Goal: Browse casually: Explore the website without a specific task or goal

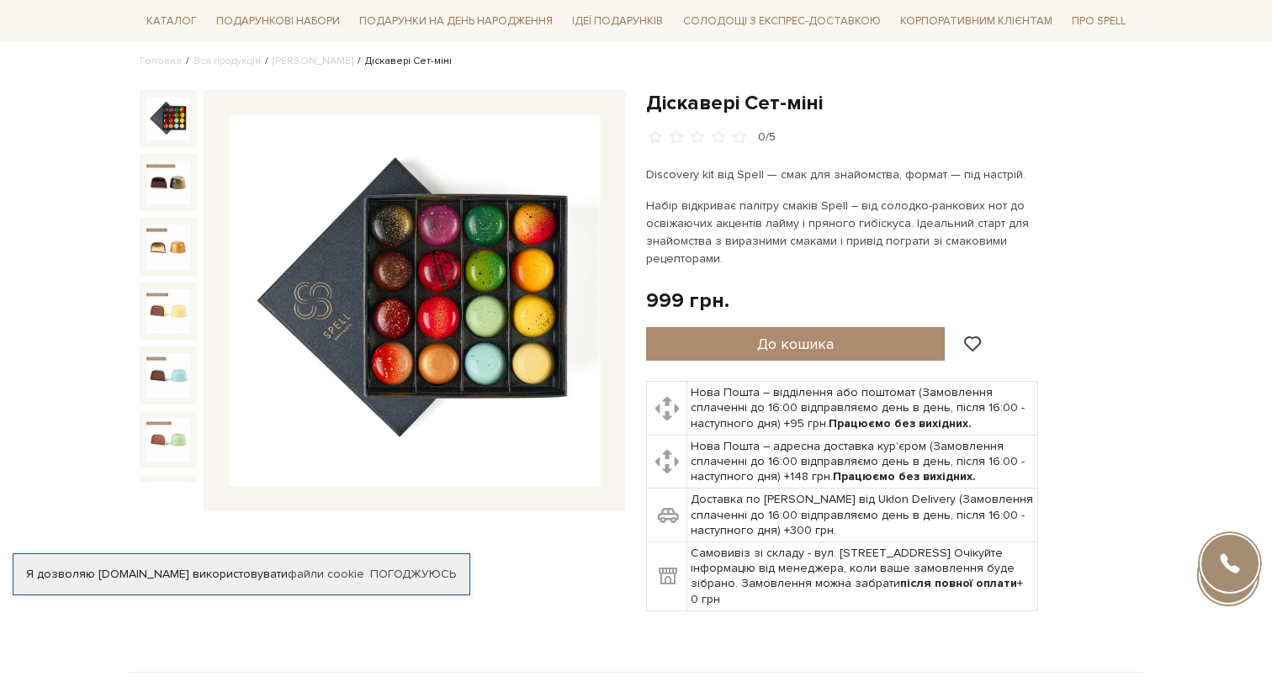
scroll to position [146, 0]
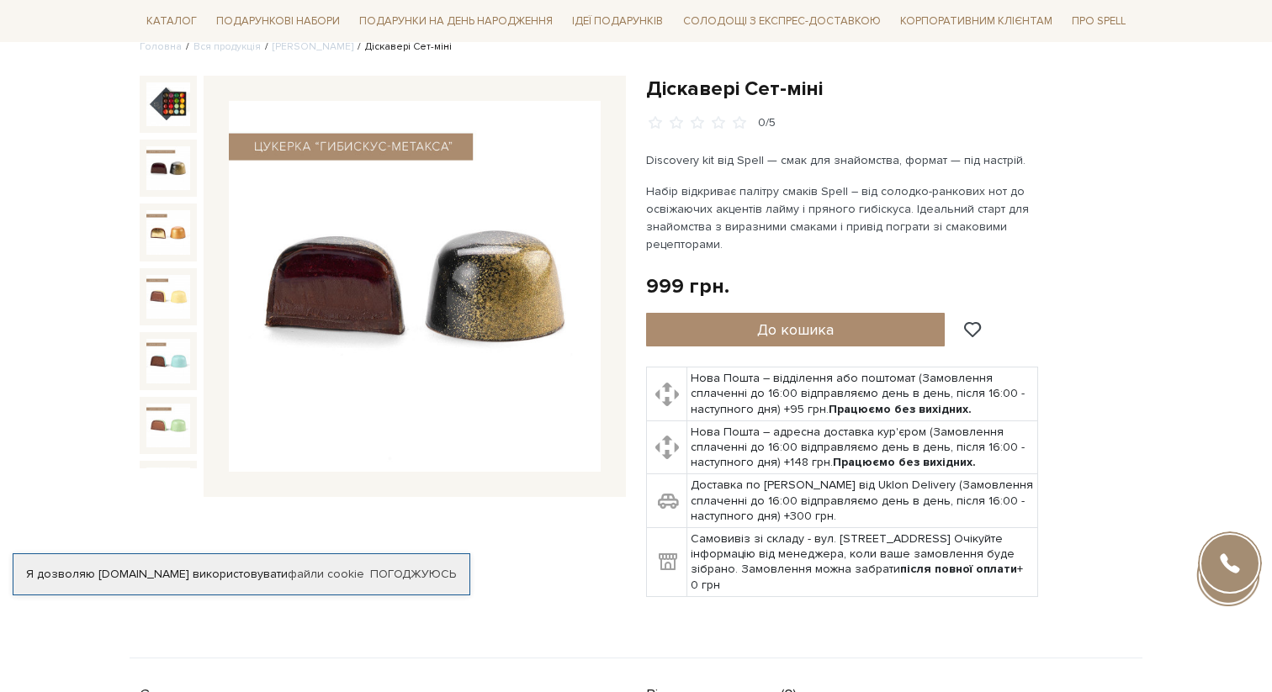
click at [162, 157] on img at bounding box center [168, 168] width 44 height 44
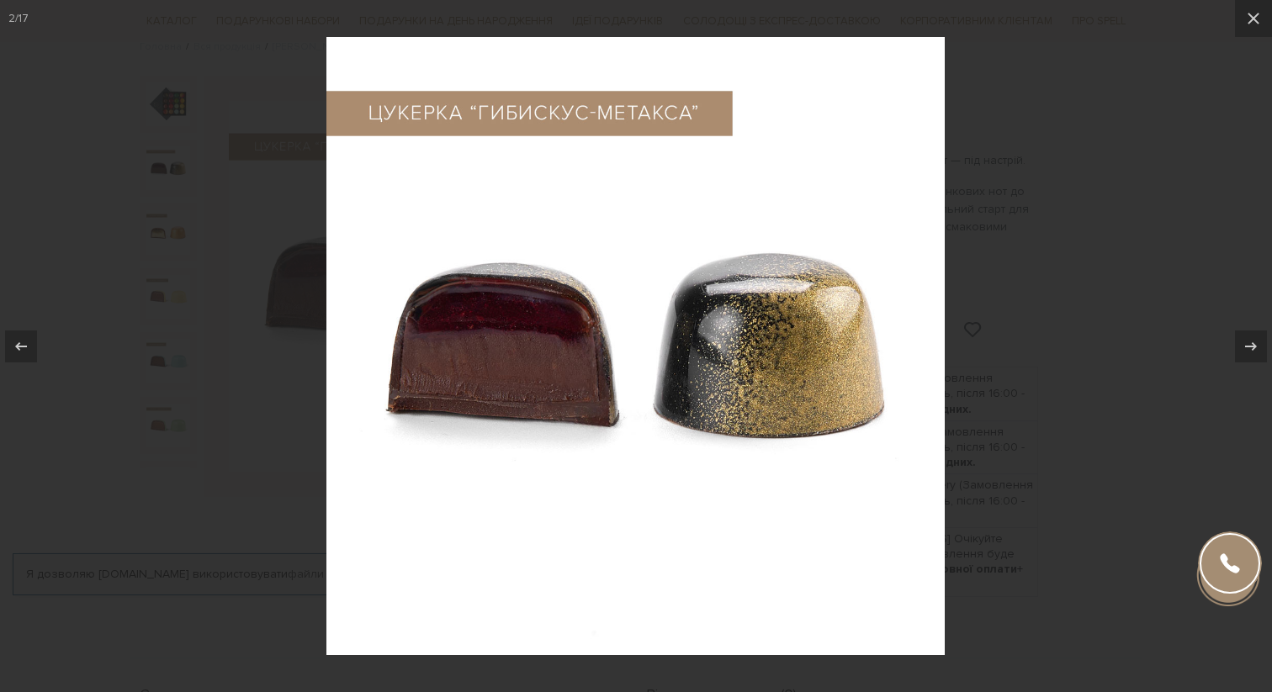
click at [163, 226] on div at bounding box center [636, 346] width 1272 height 692
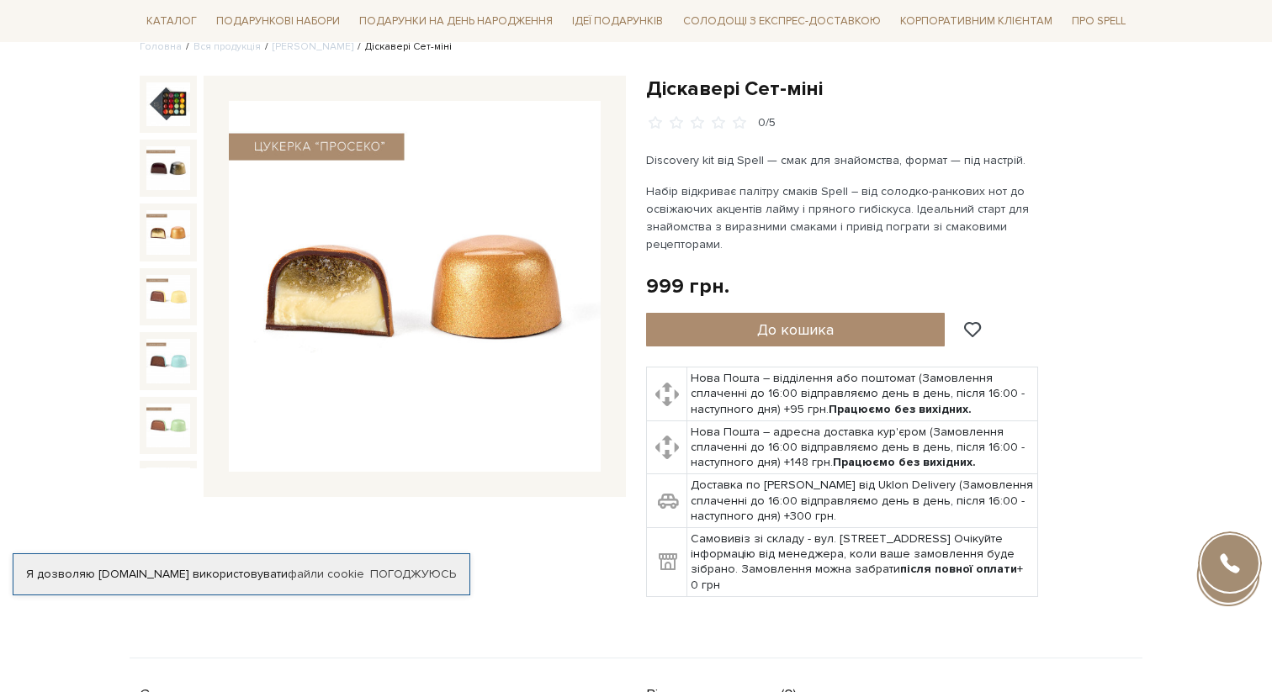
click at [164, 233] on img at bounding box center [168, 232] width 44 height 44
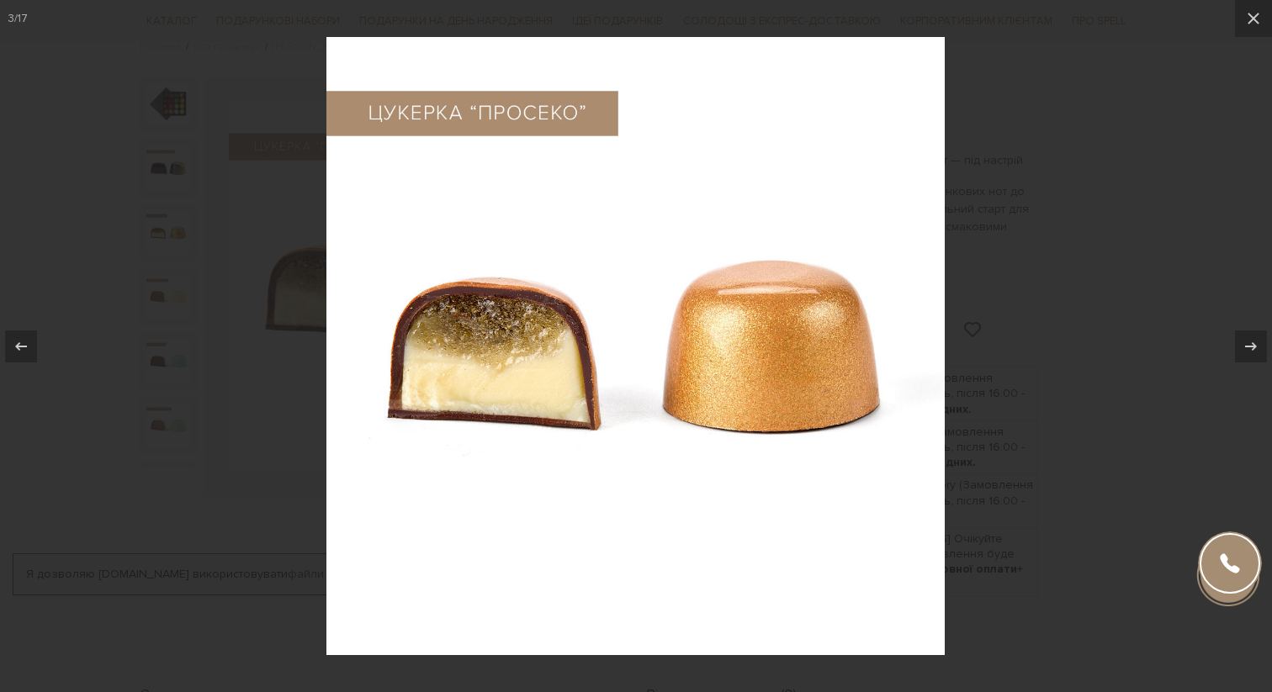
click at [164, 233] on div at bounding box center [636, 346] width 1272 height 692
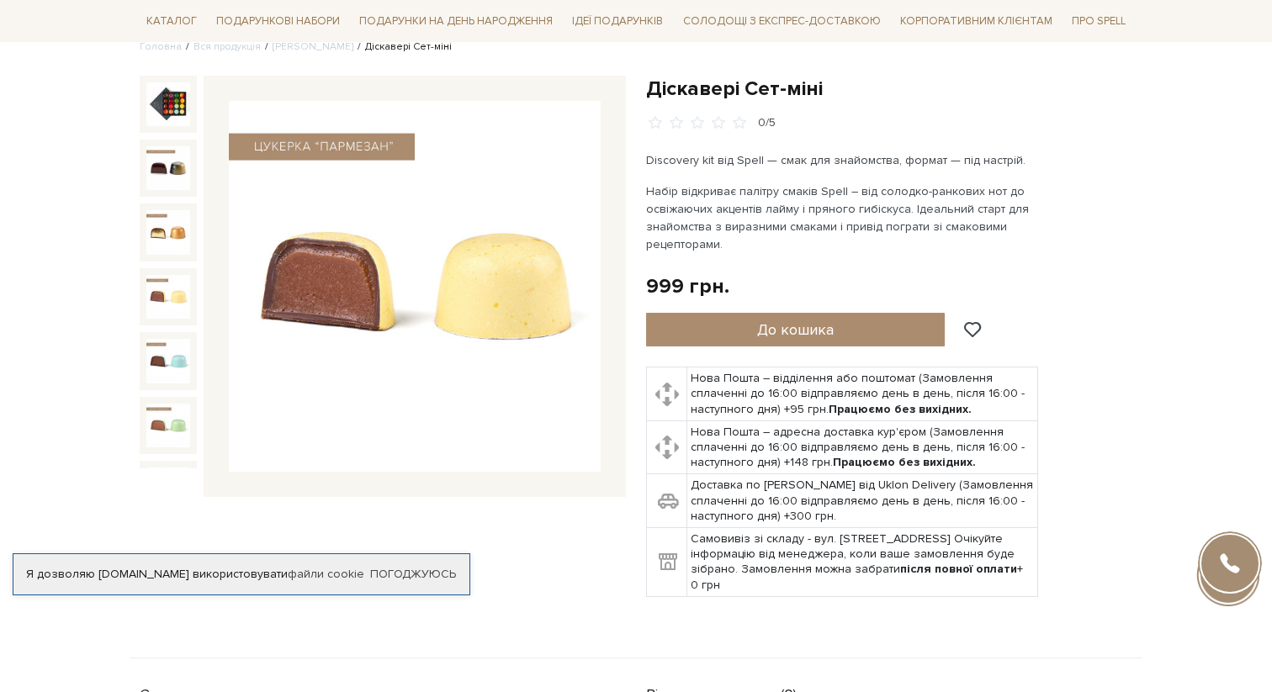
click at [167, 282] on img at bounding box center [168, 297] width 44 height 44
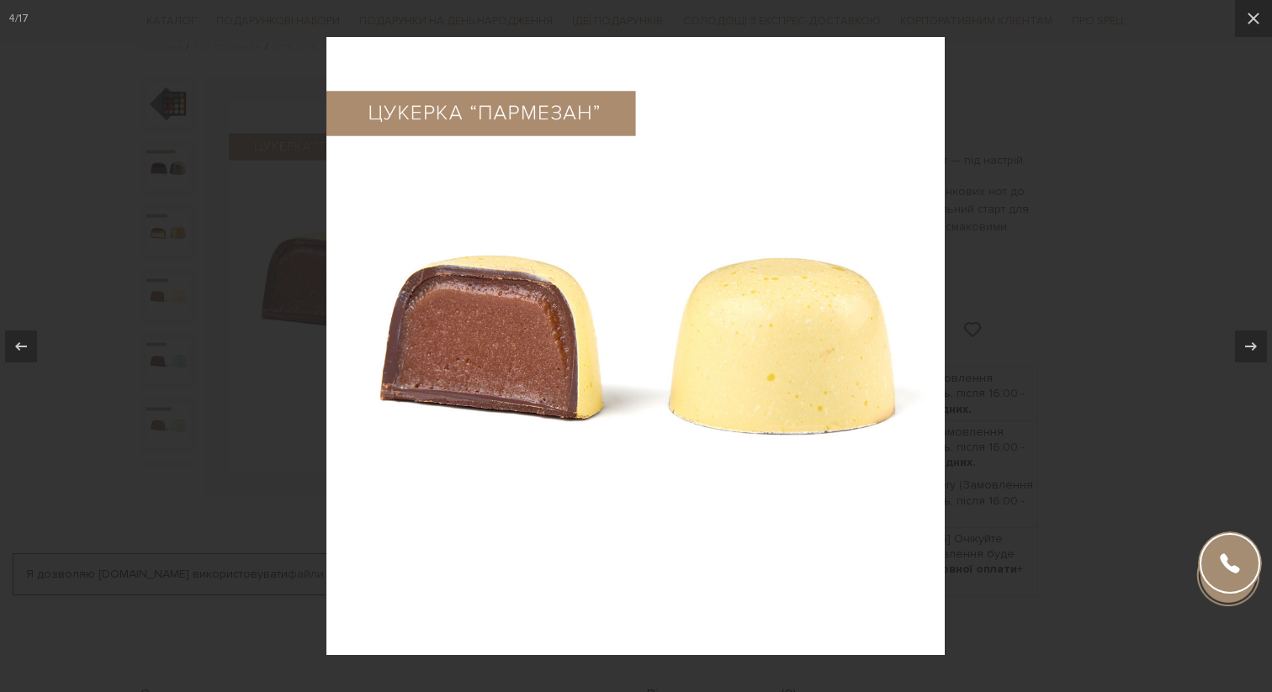
click at [167, 282] on div at bounding box center [636, 346] width 1272 height 692
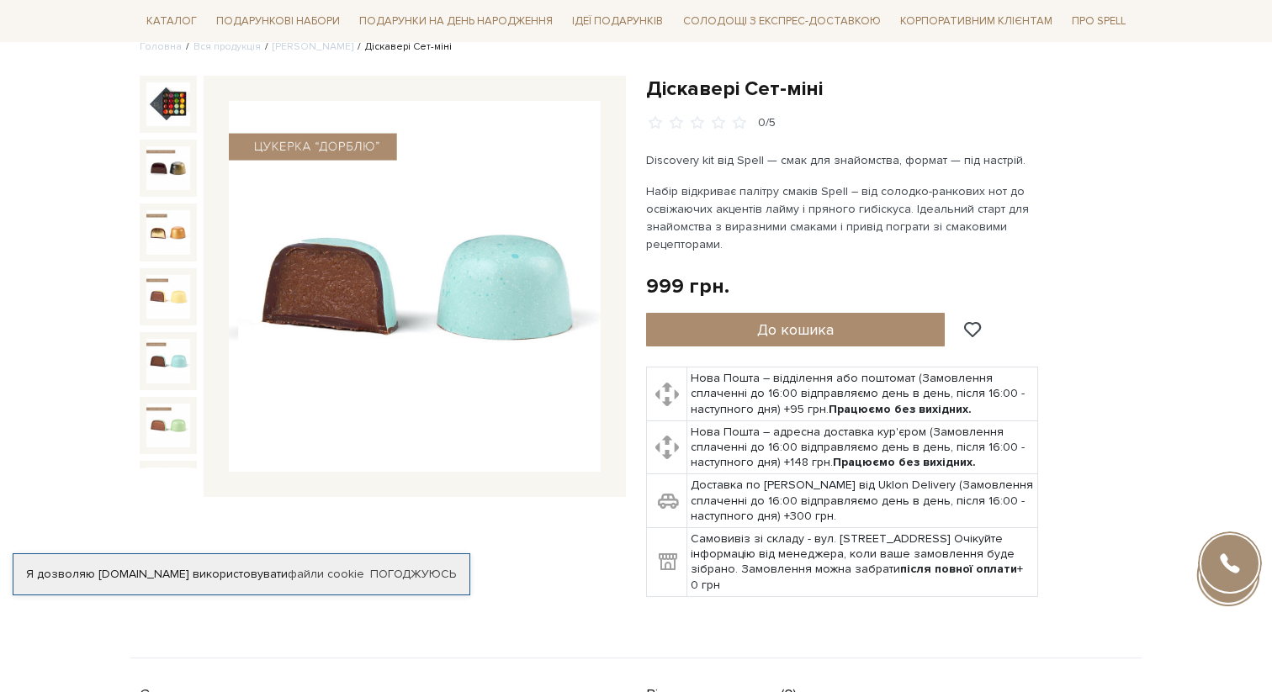
click at [163, 350] on img at bounding box center [168, 361] width 44 height 44
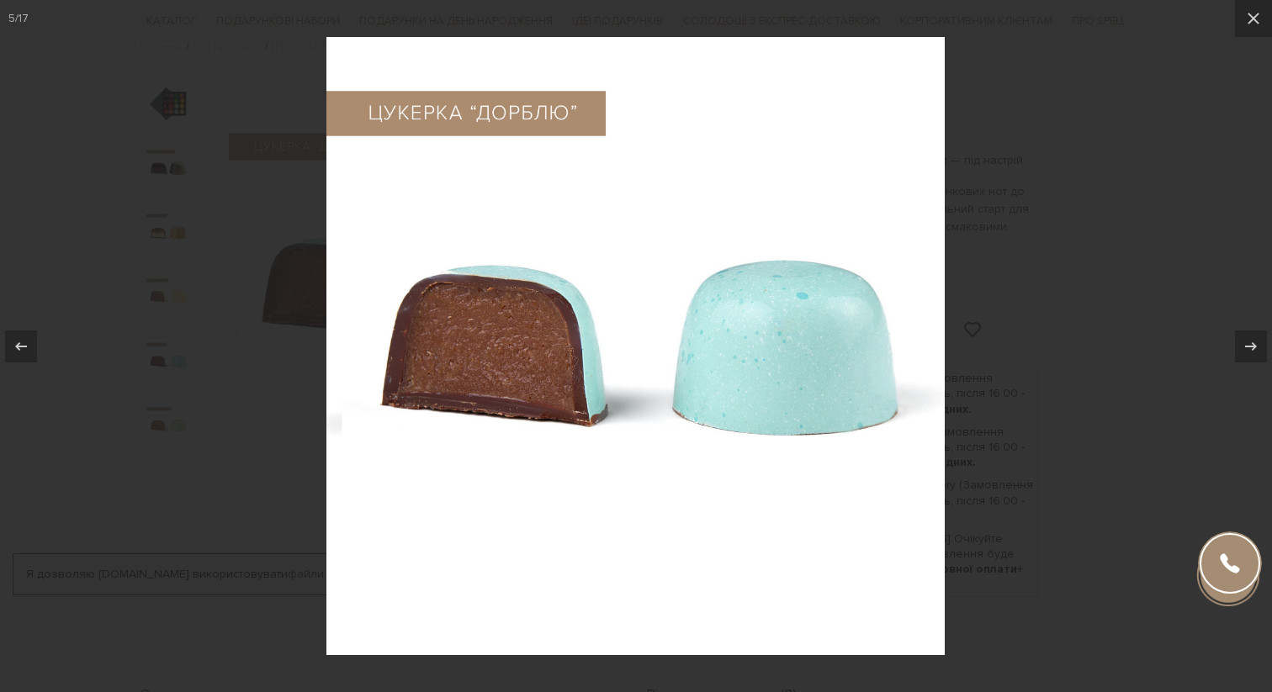
click at [163, 350] on div at bounding box center [636, 346] width 1272 height 692
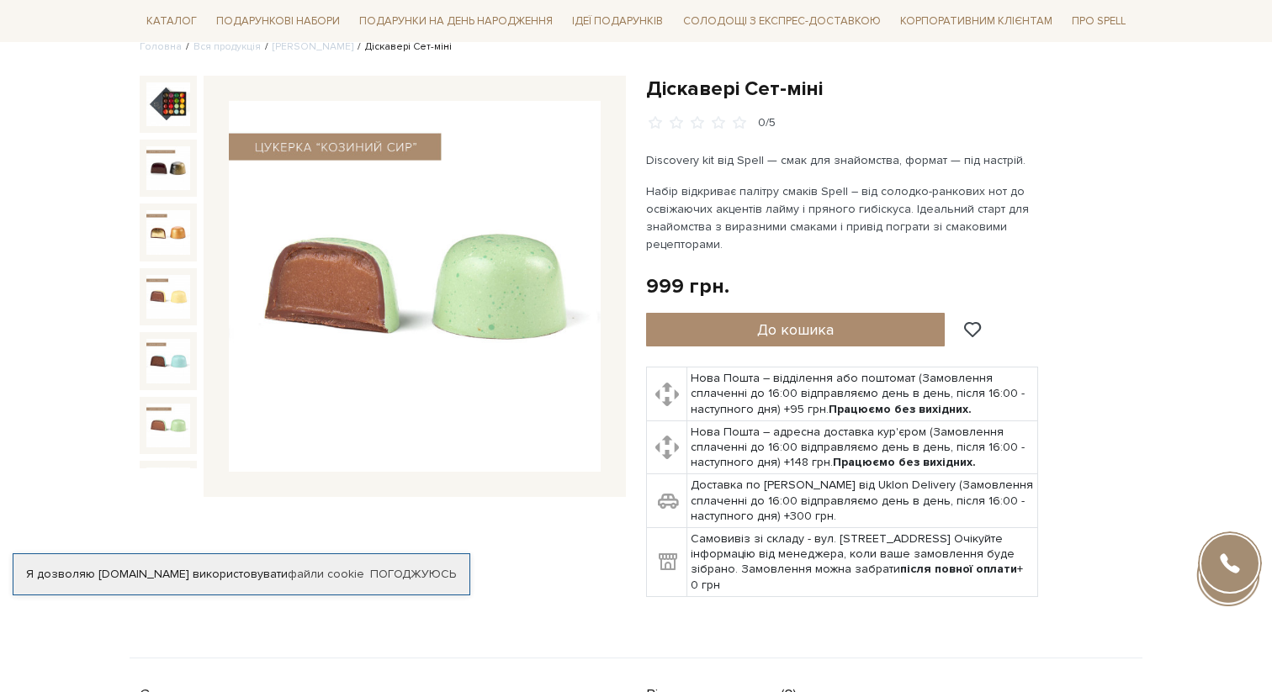
click at [163, 425] on img at bounding box center [168, 426] width 44 height 44
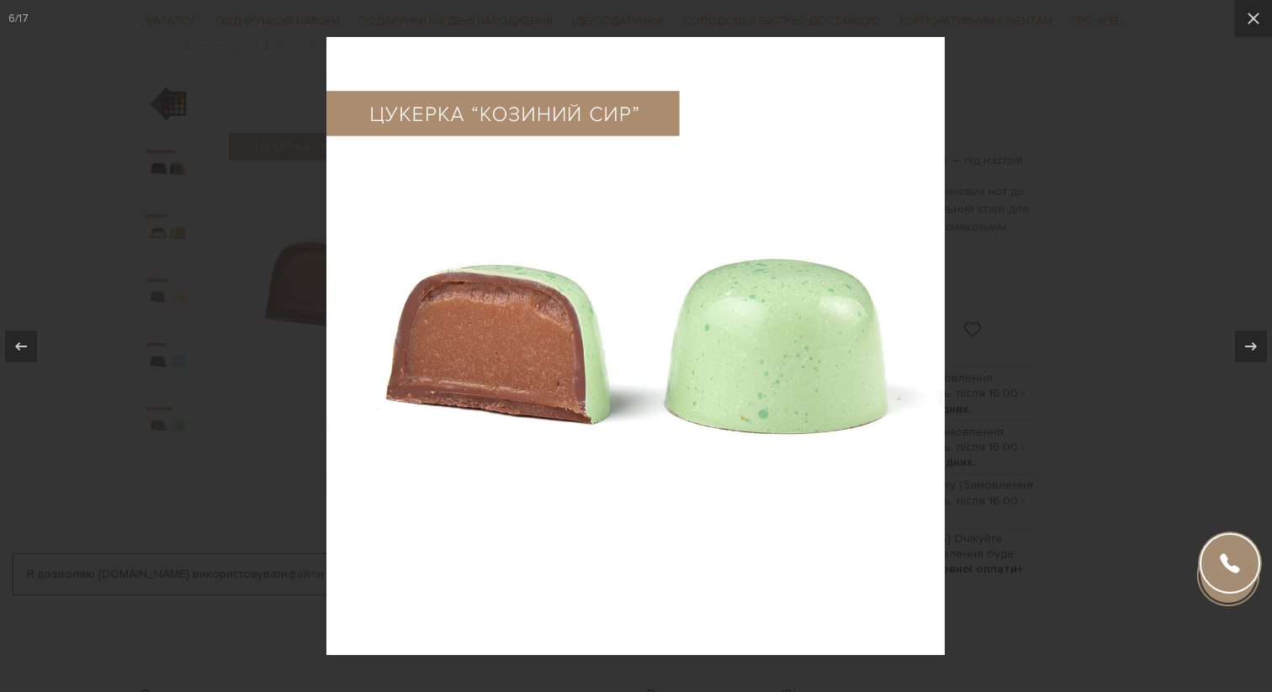
click at [163, 425] on div at bounding box center [636, 346] width 1272 height 692
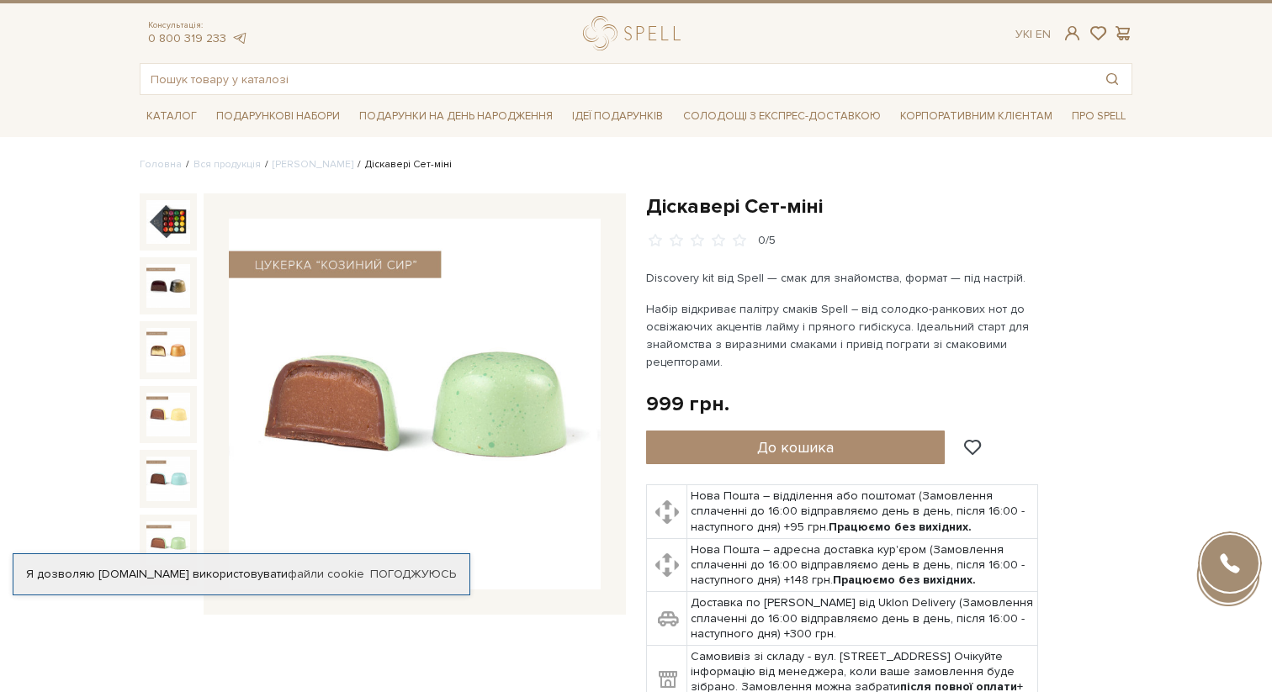
scroll to position [26, 0]
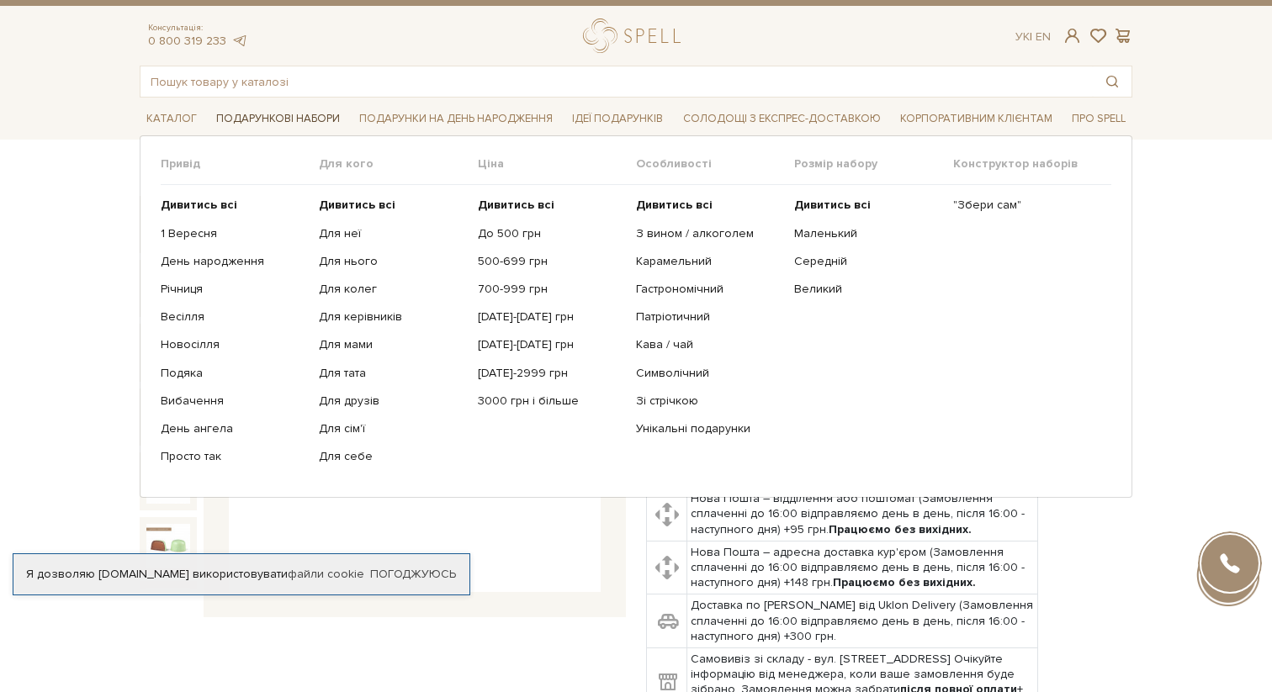
click at [297, 125] on span "Подарункові набори" at bounding box center [278, 119] width 137 height 26
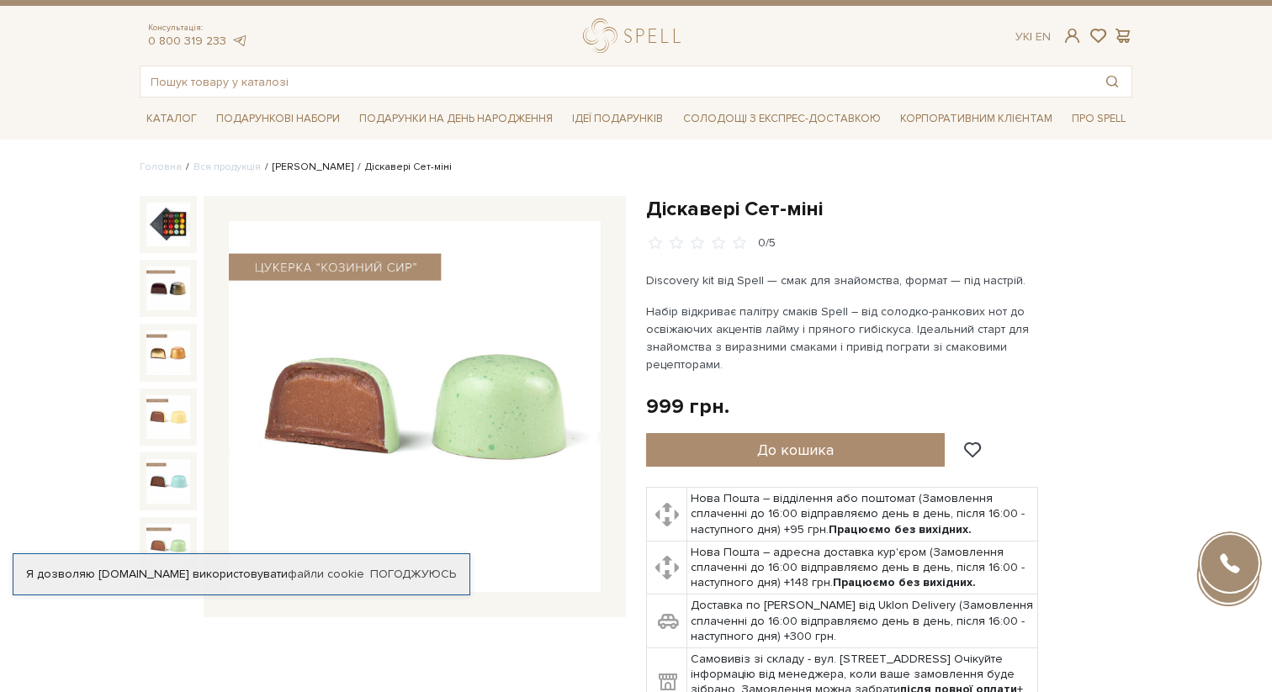
click at [290, 166] on link "Сети цукерок" at bounding box center [313, 167] width 81 height 13
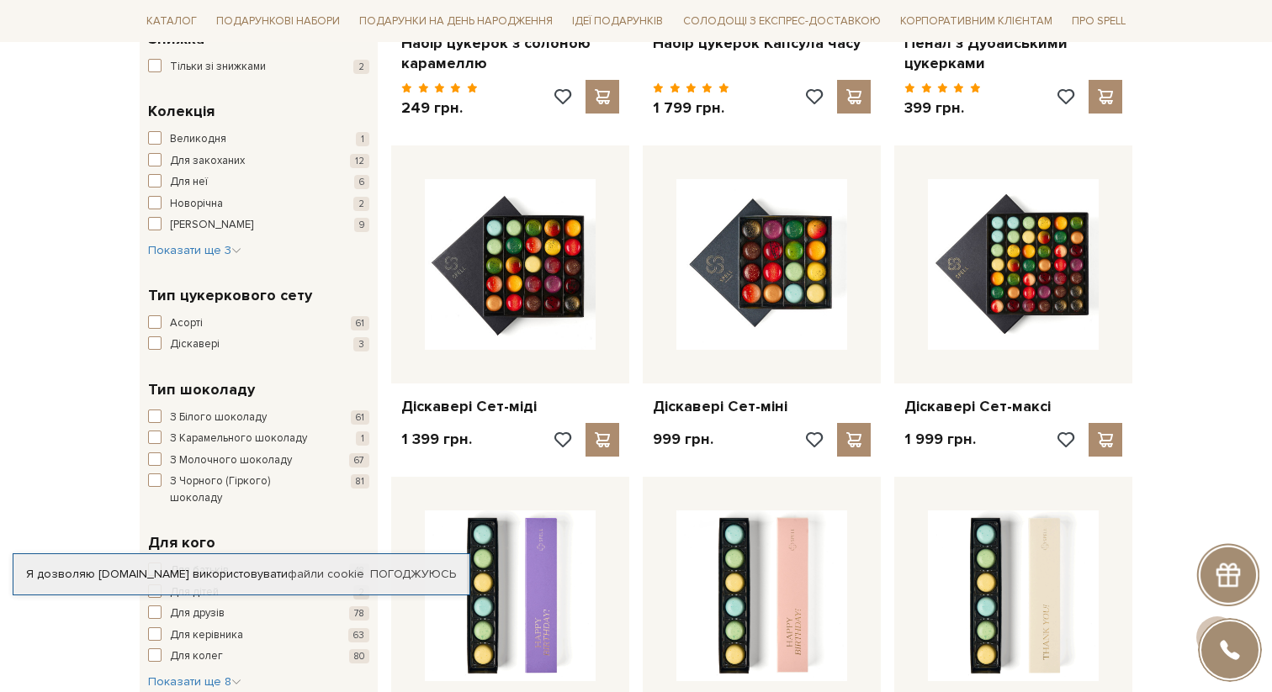
scroll to position [547, 0]
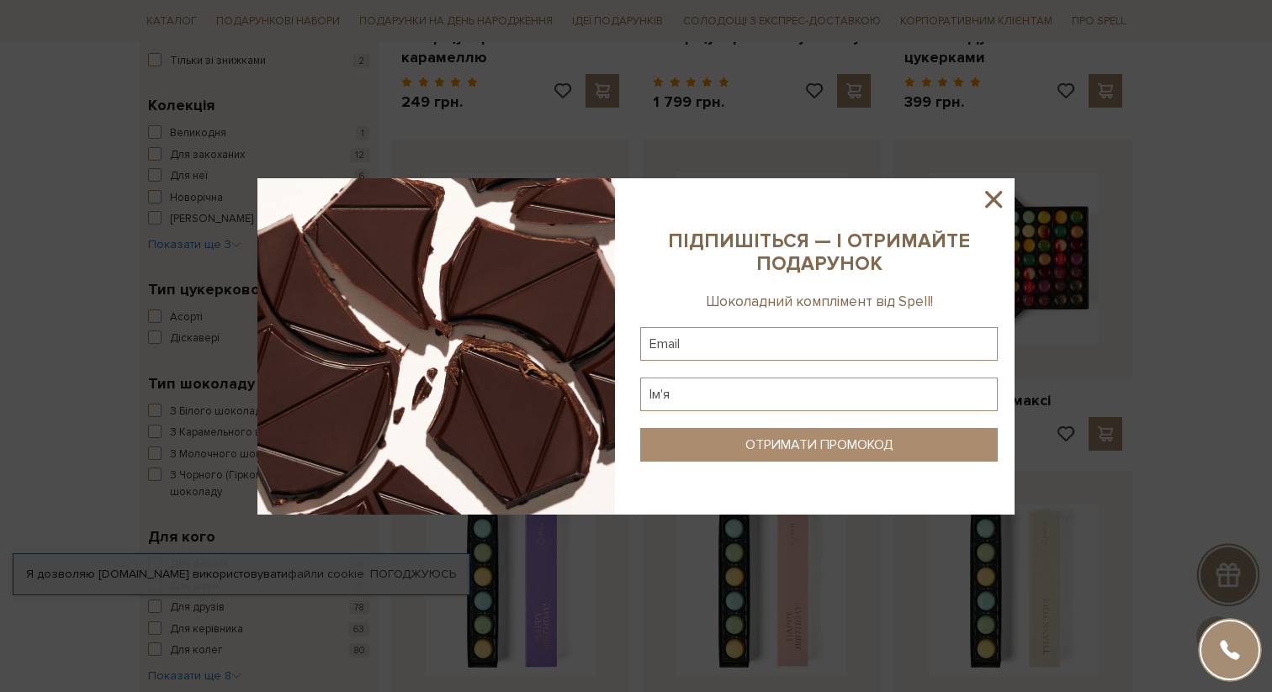
click at [994, 189] on icon at bounding box center [993, 199] width 29 height 29
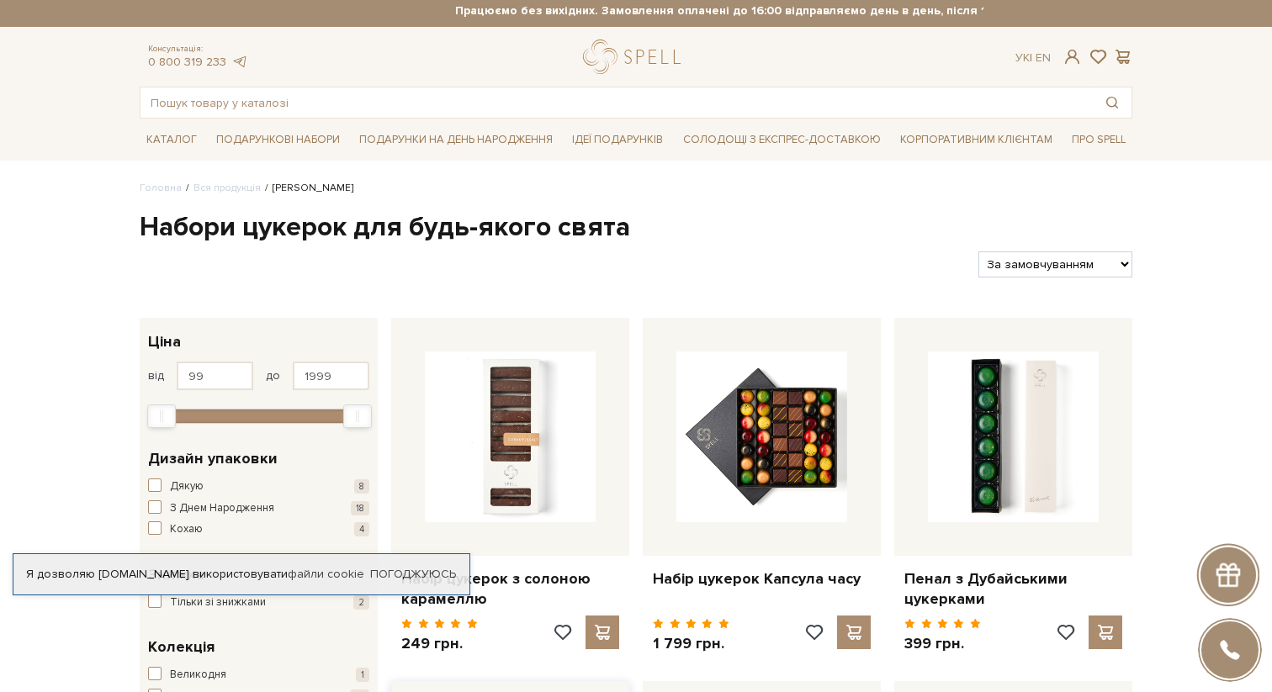
scroll to position [0, 0]
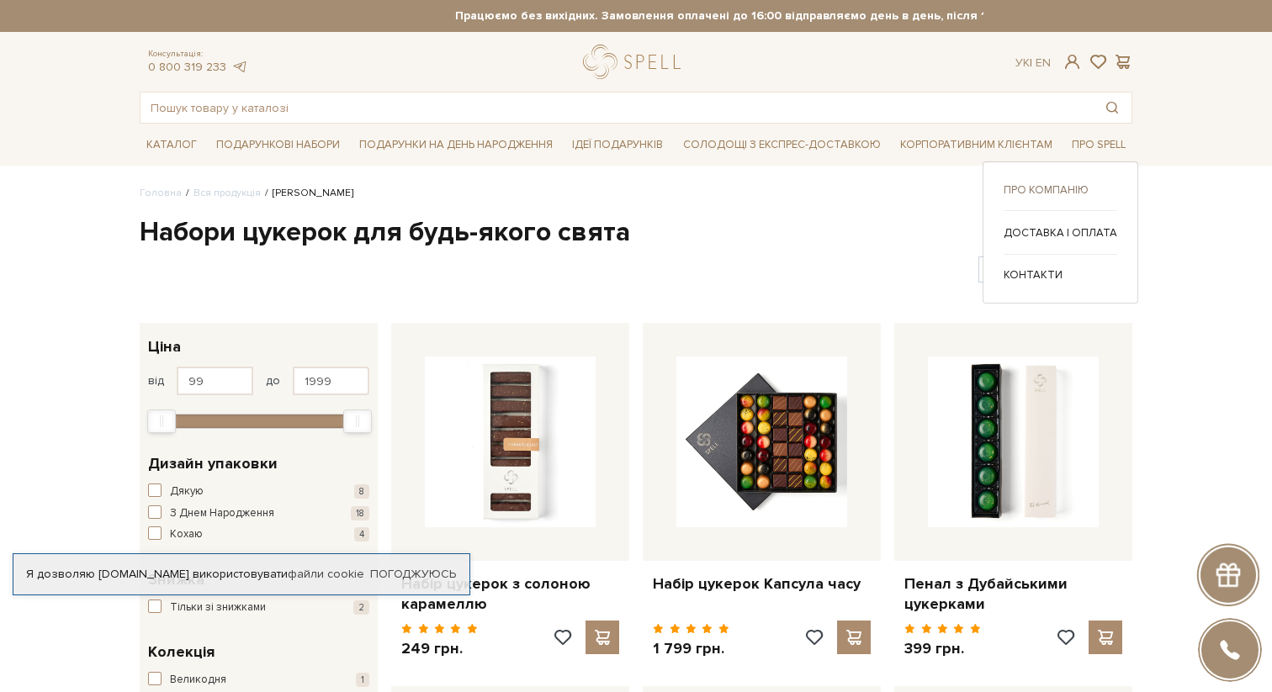
click at [1067, 183] on link "Про компанію" at bounding box center [1061, 190] width 114 height 15
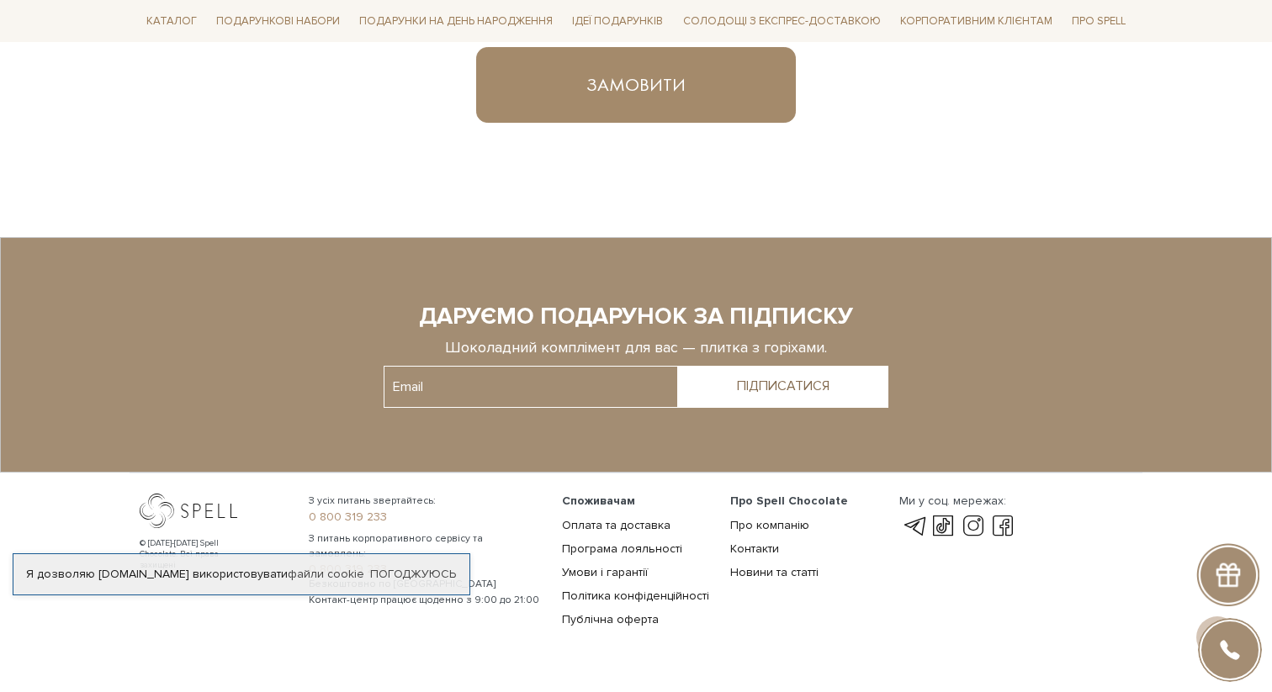
scroll to position [1184, 0]
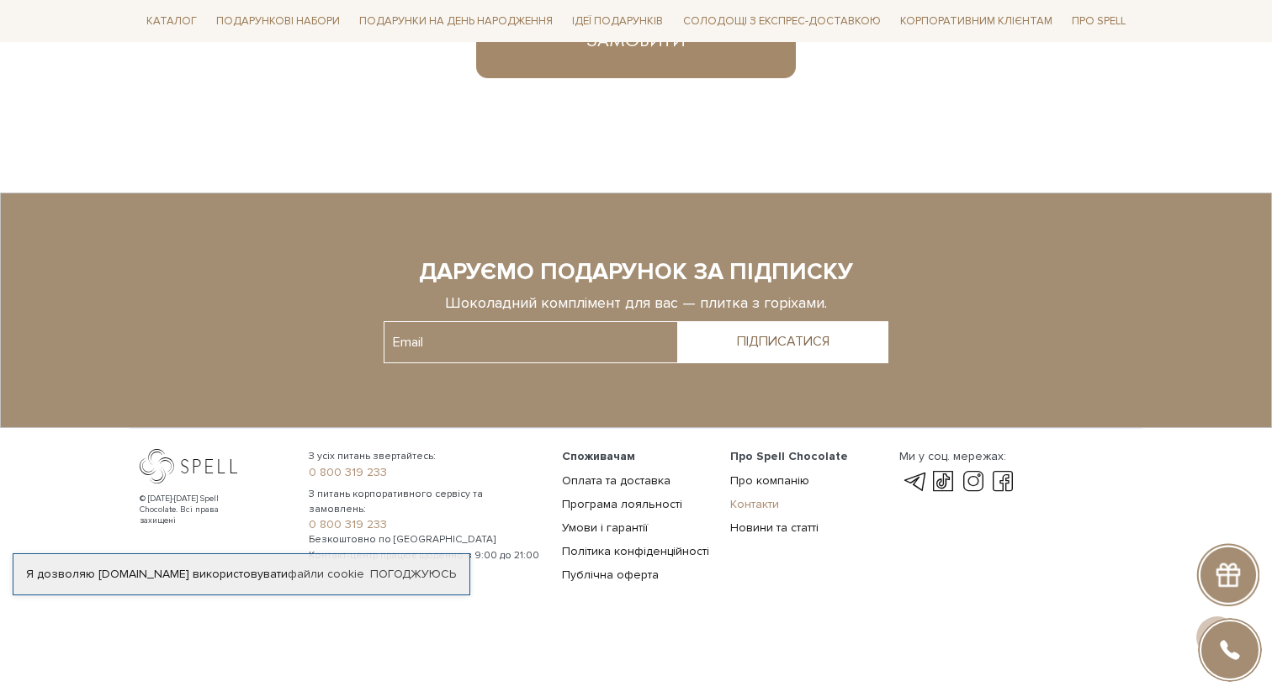
click at [746, 505] on link "Контакти" at bounding box center [754, 504] width 49 height 14
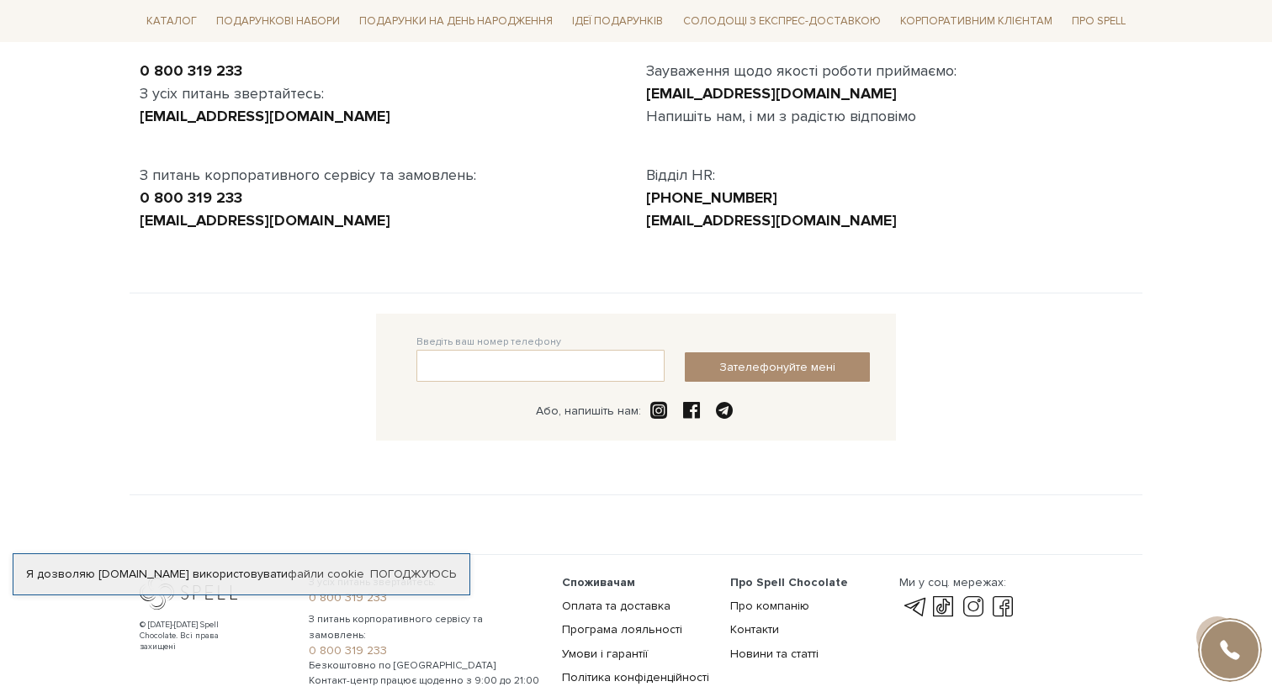
scroll to position [321, 0]
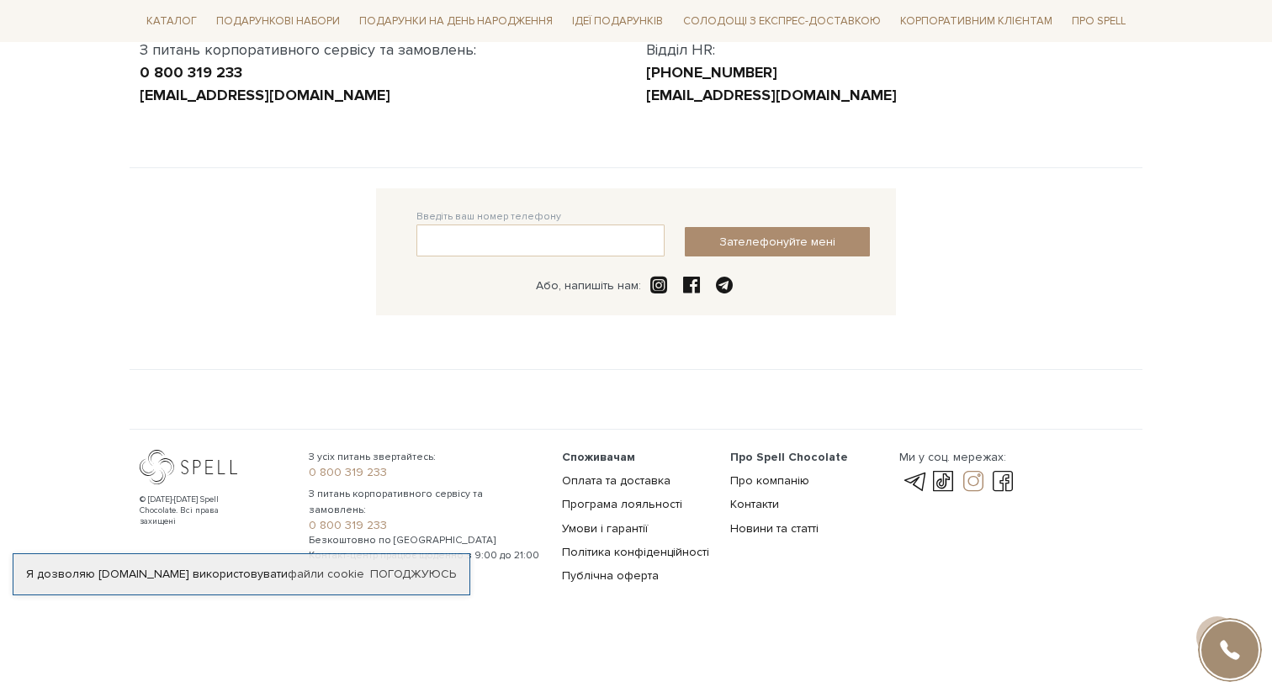
click at [970, 480] on link at bounding box center [973, 482] width 29 height 20
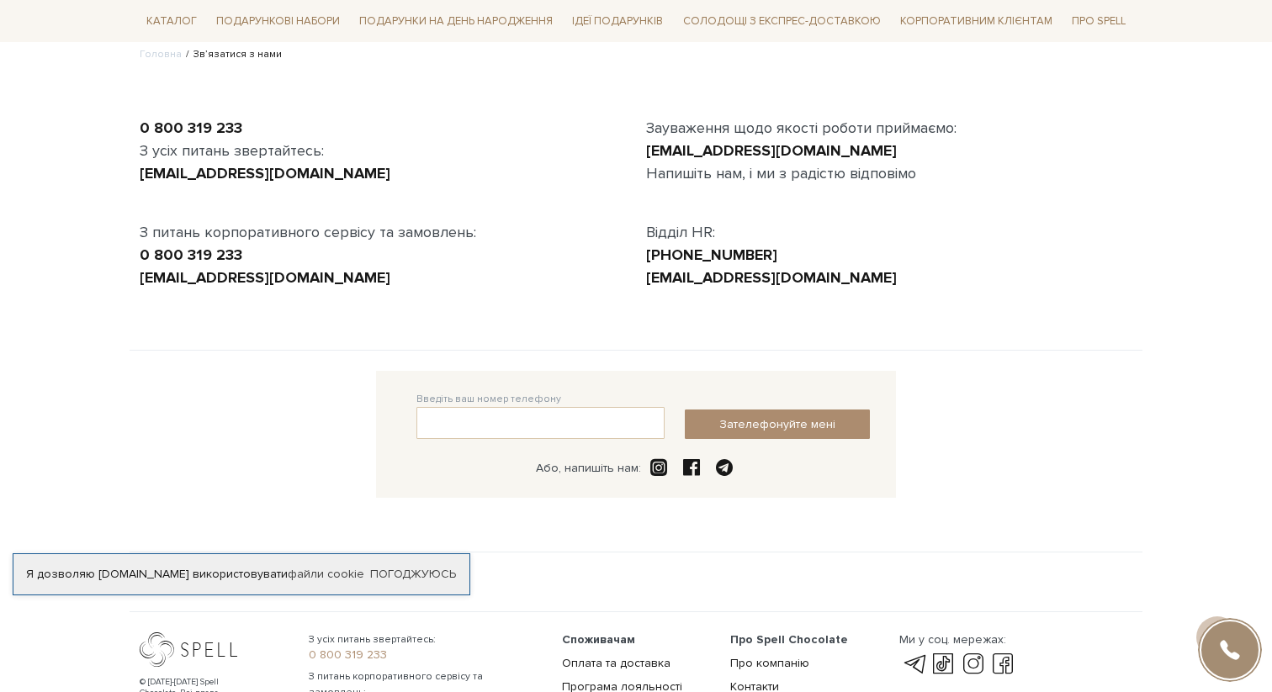
scroll to position [0, 0]
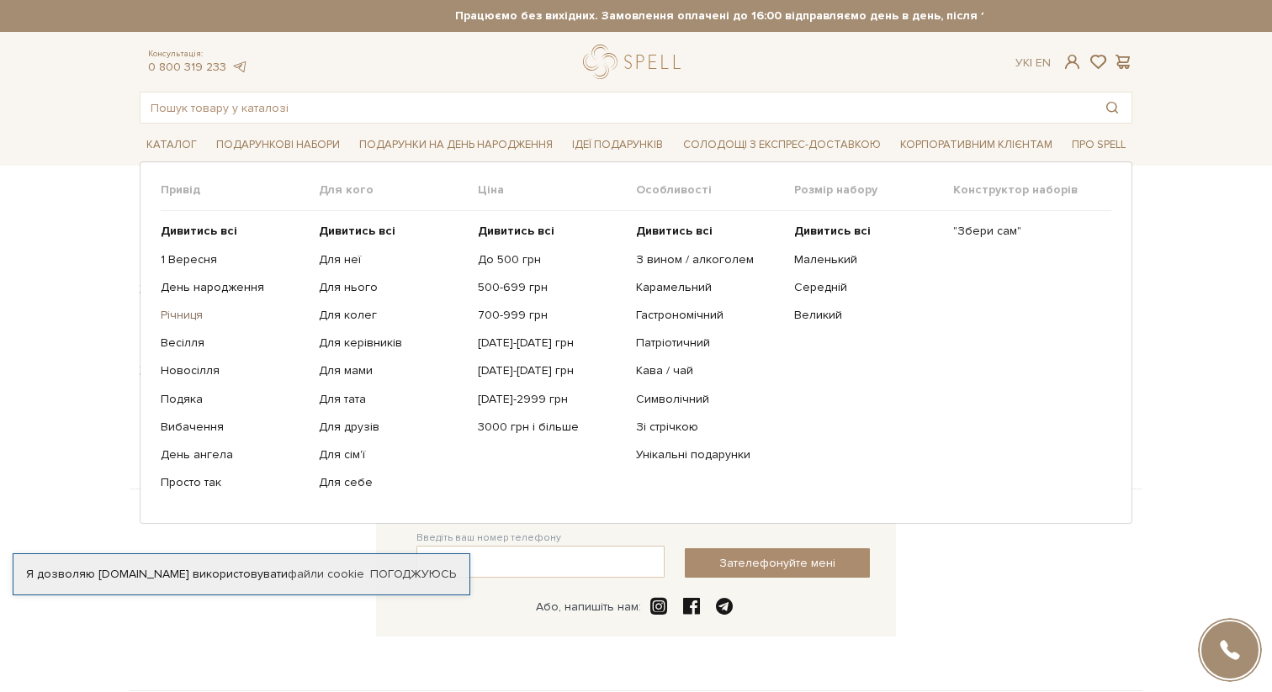
click at [182, 318] on link "Річниця" at bounding box center [234, 315] width 146 height 15
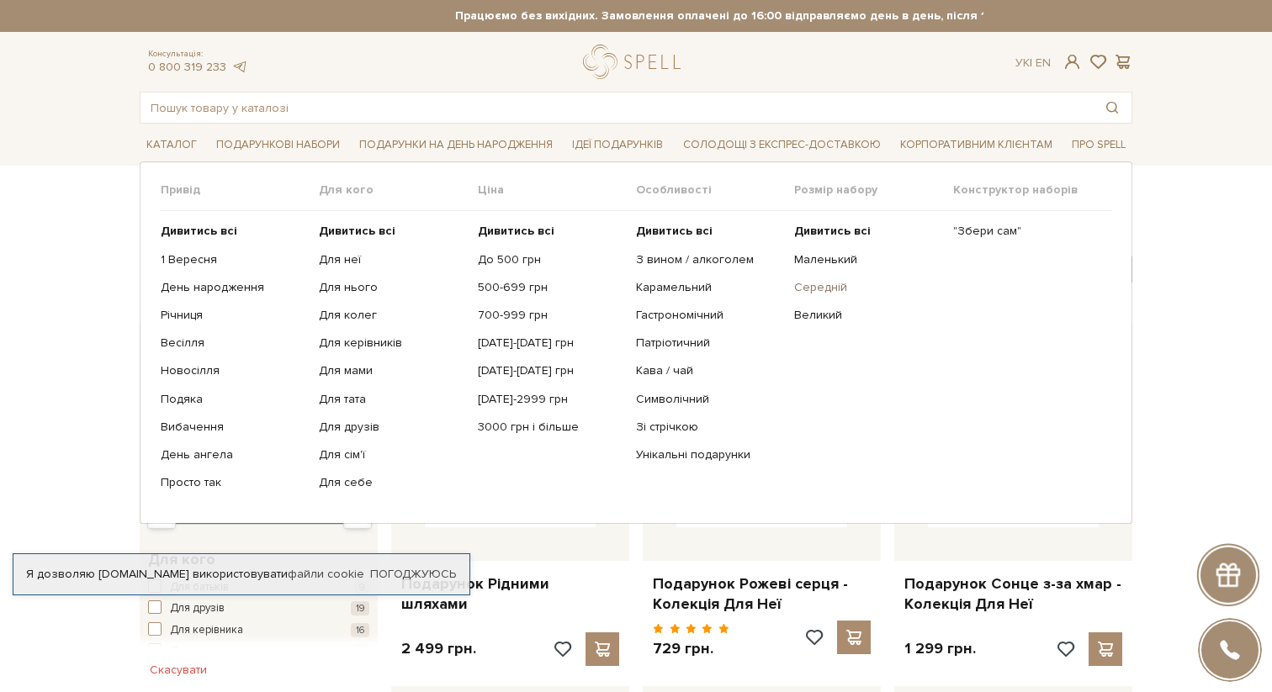
click at [805, 284] on link "Середній" at bounding box center [867, 287] width 146 height 15
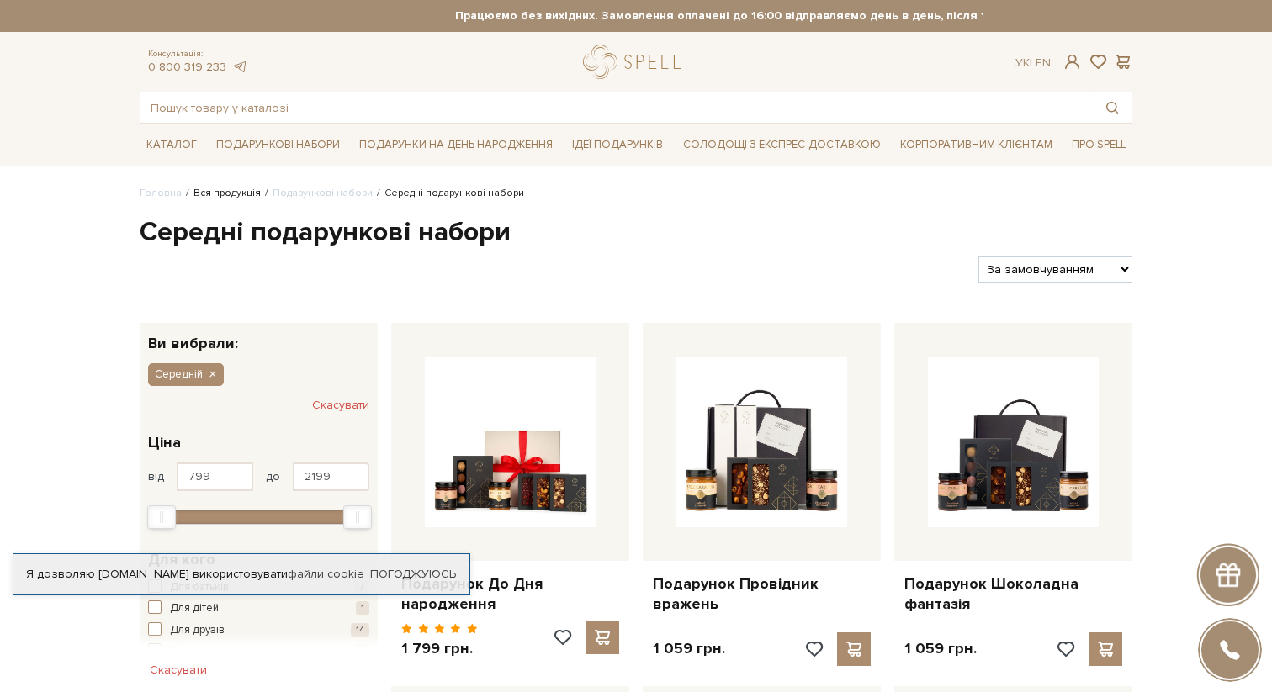
click at [230, 194] on link "Вся продукція" at bounding box center [227, 193] width 67 height 13
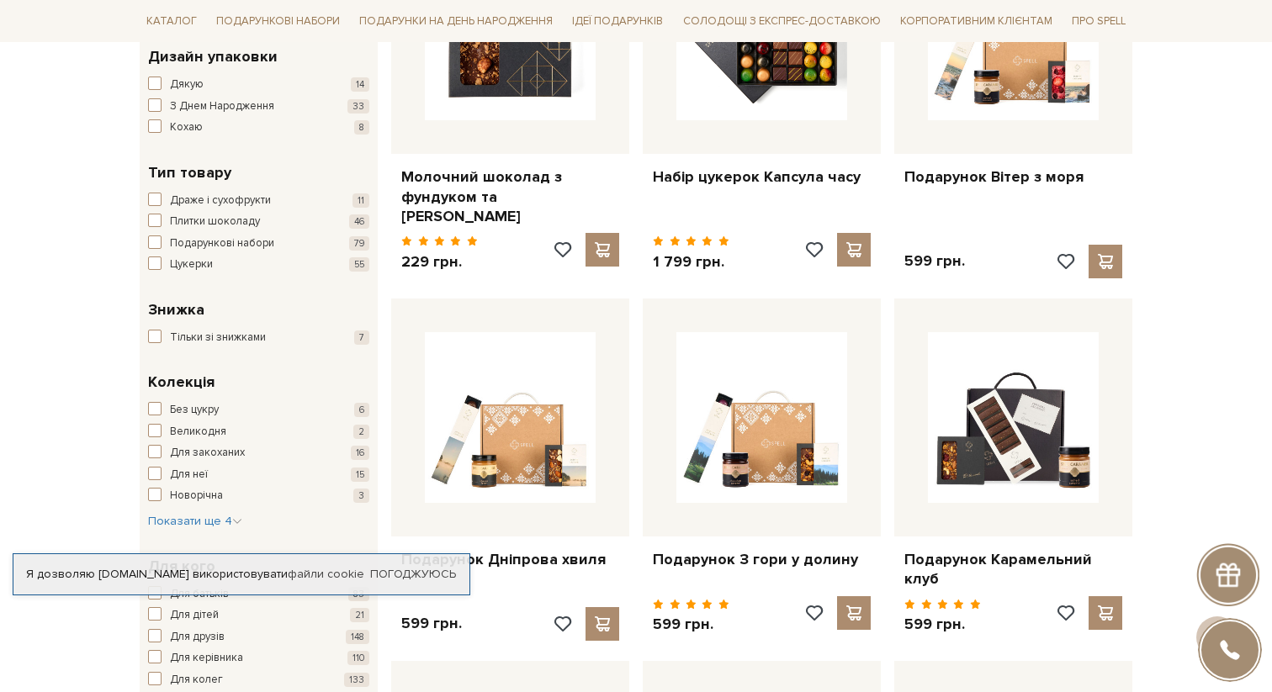
scroll to position [86, 0]
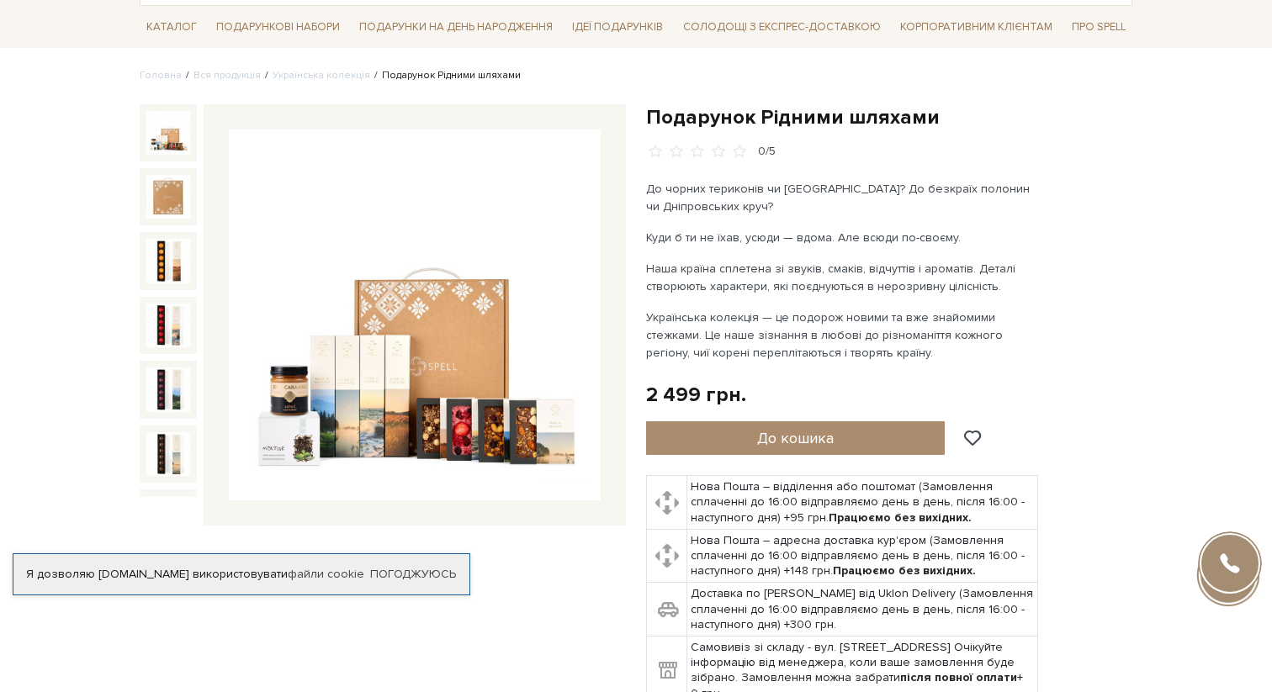
scroll to position [121, 0]
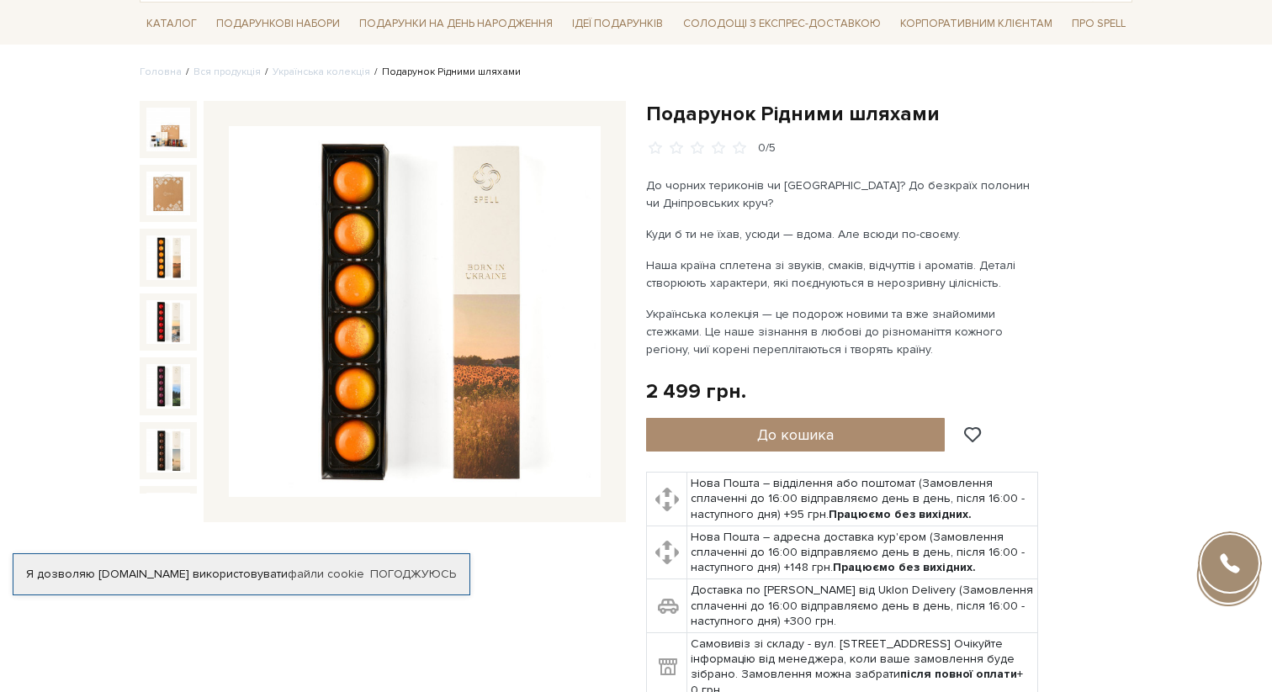
click at [167, 257] on img at bounding box center [168, 258] width 44 height 44
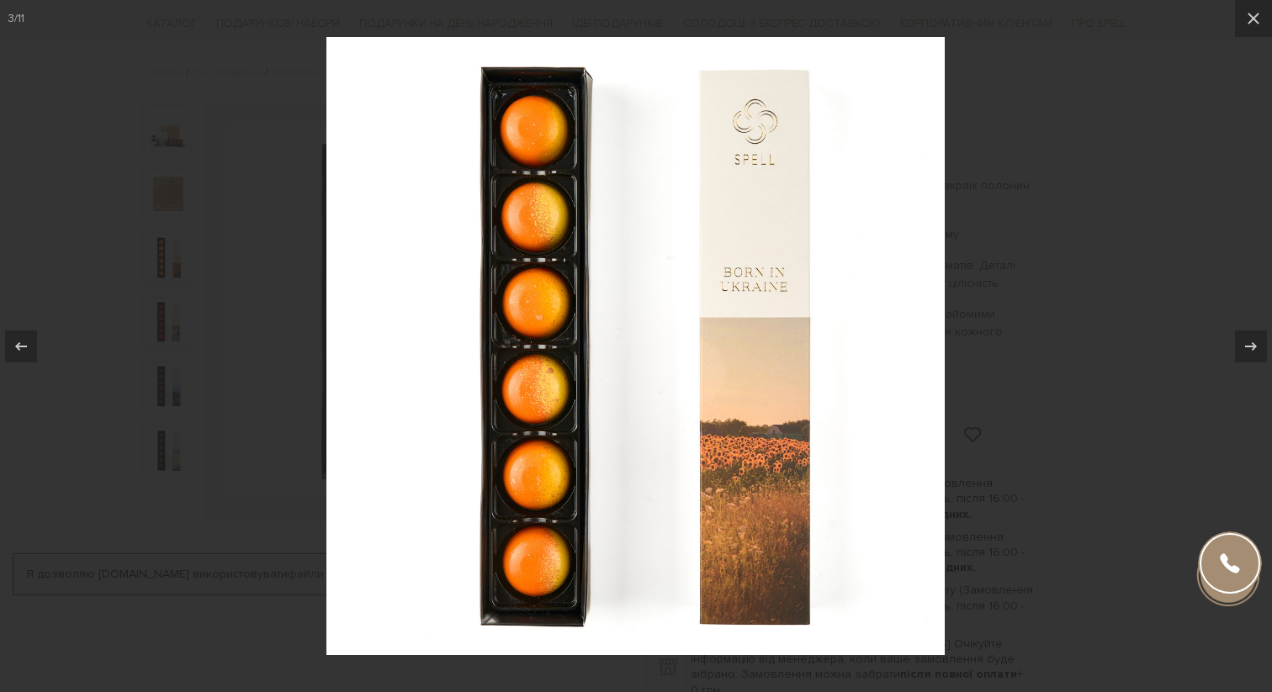
click at [264, 359] on div at bounding box center [636, 346] width 1272 height 692
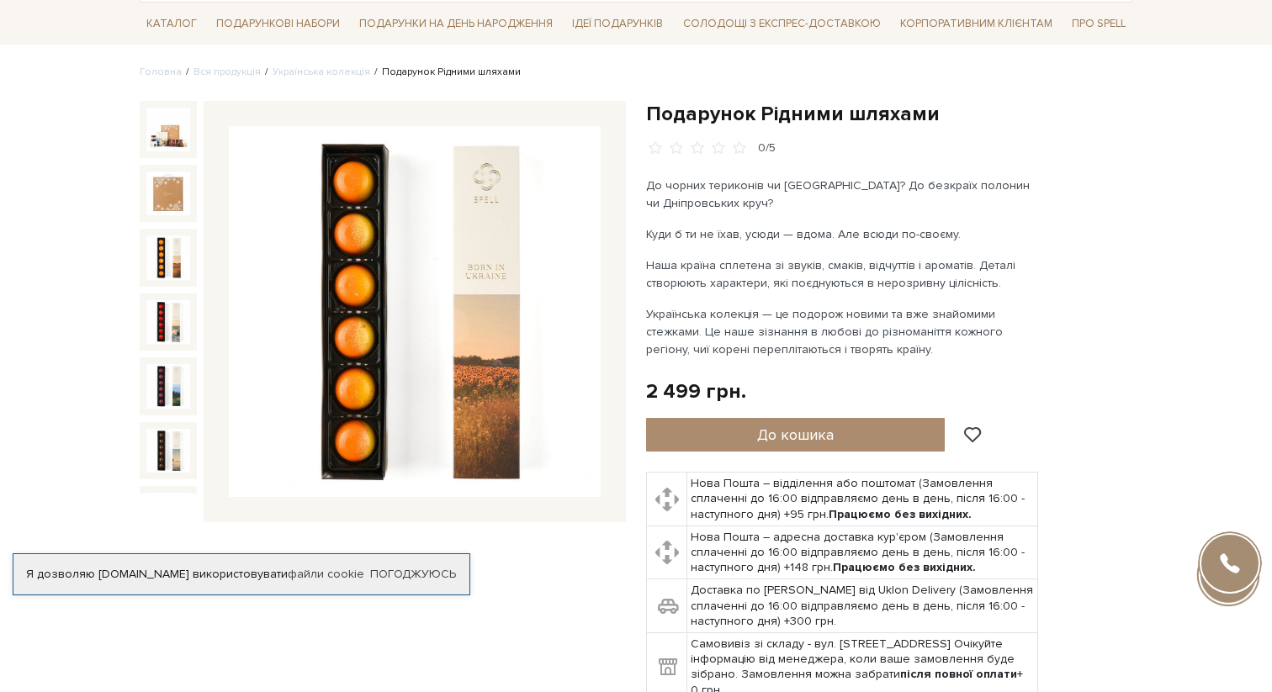
click at [175, 332] on img at bounding box center [168, 322] width 44 height 44
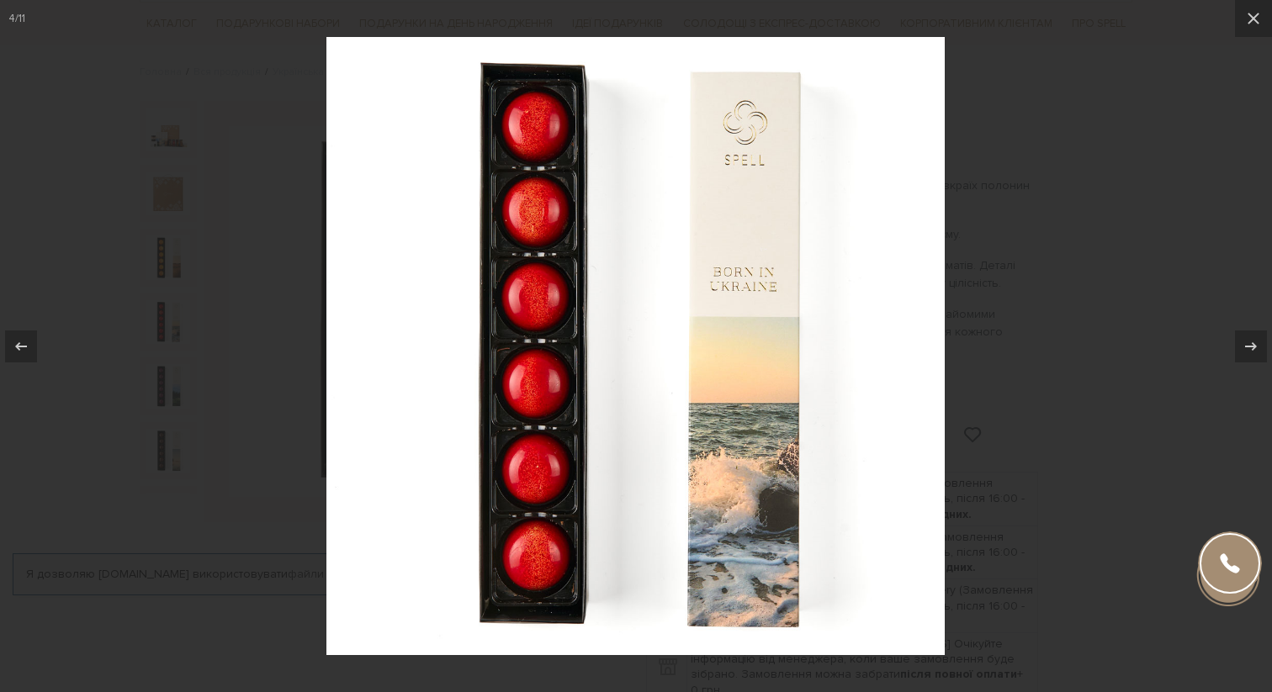
click at [279, 366] on div at bounding box center [636, 346] width 1272 height 692
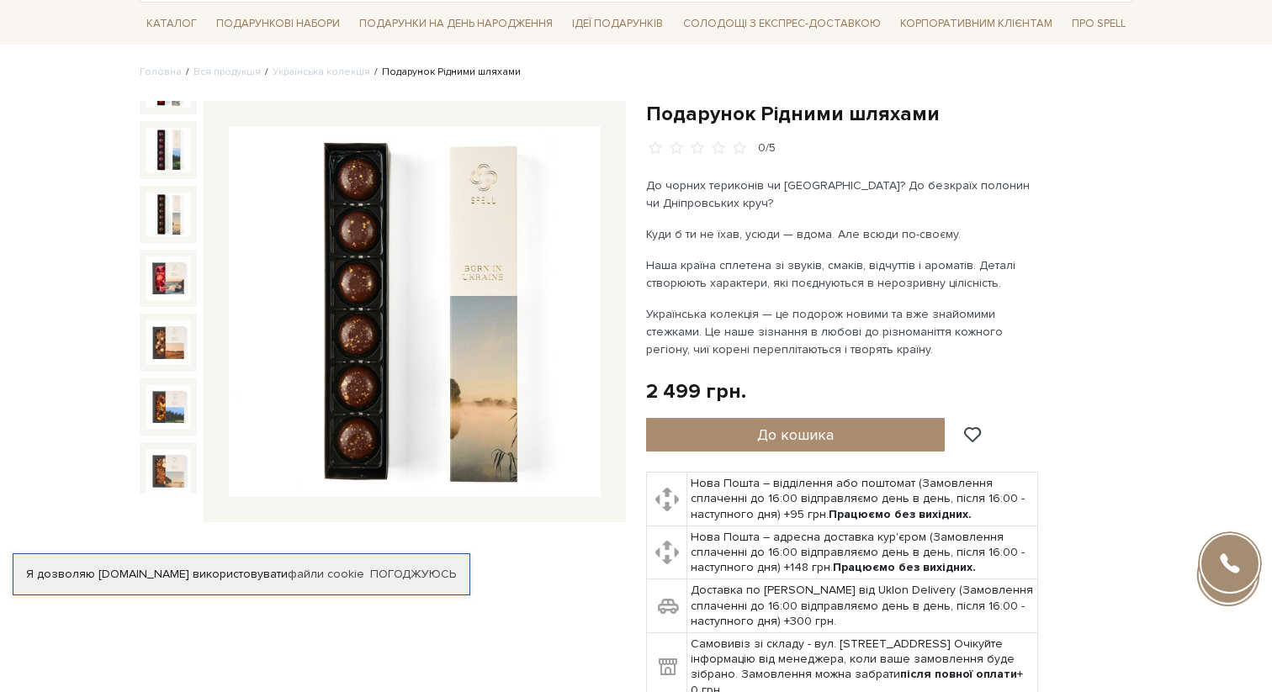
scroll to position [250, 0]
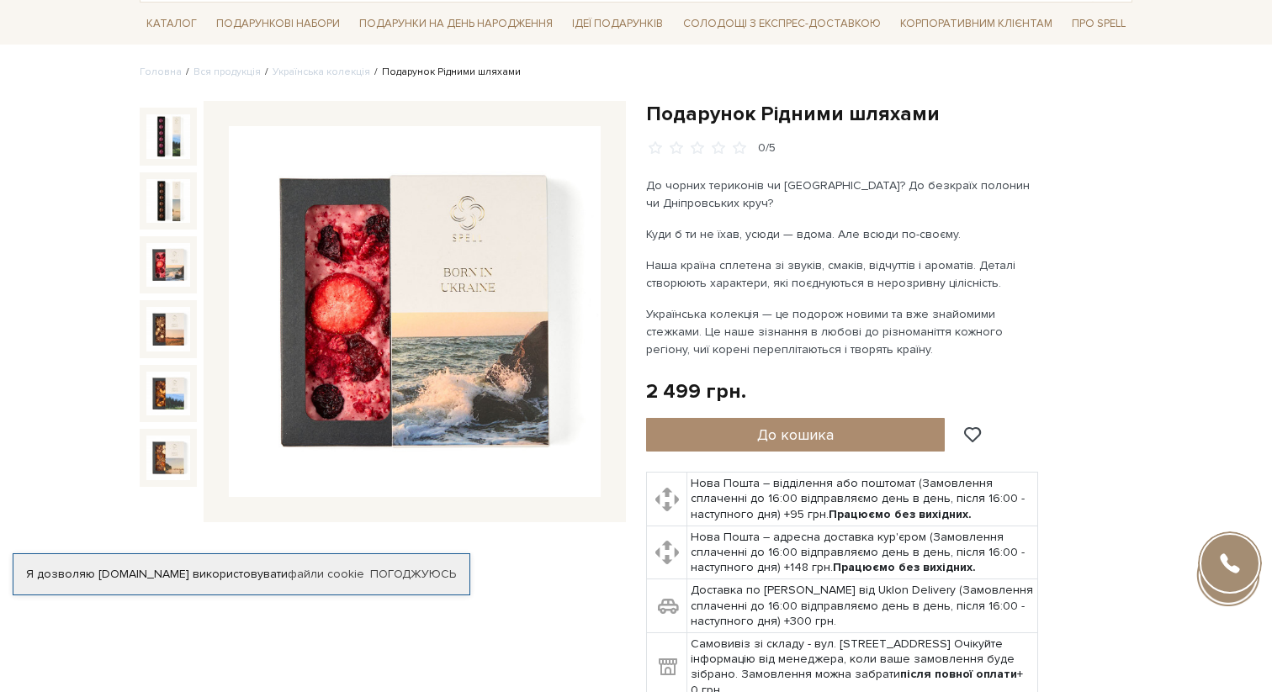
click at [150, 247] on img at bounding box center [168, 265] width 44 height 44
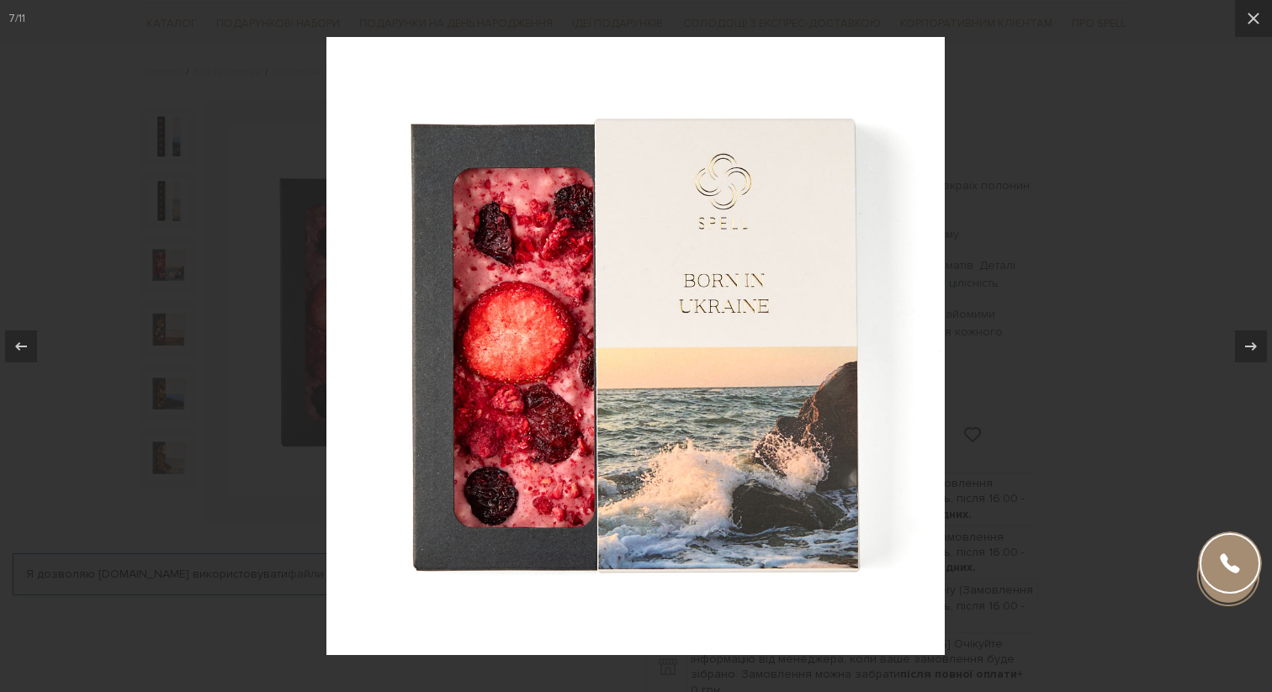
click at [162, 334] on div at bounding box center [636, 346] width 1272 height 692
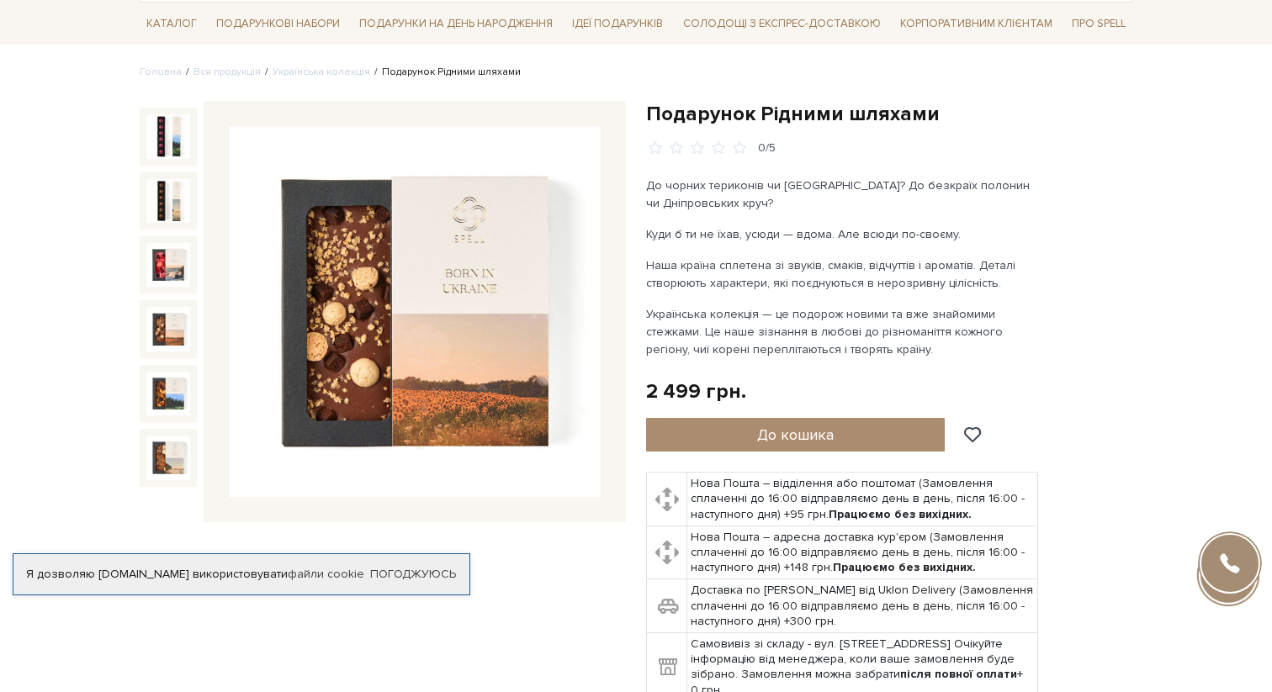
click at [162, 334] on img at bounding box center [168, 329] width 44 height 44
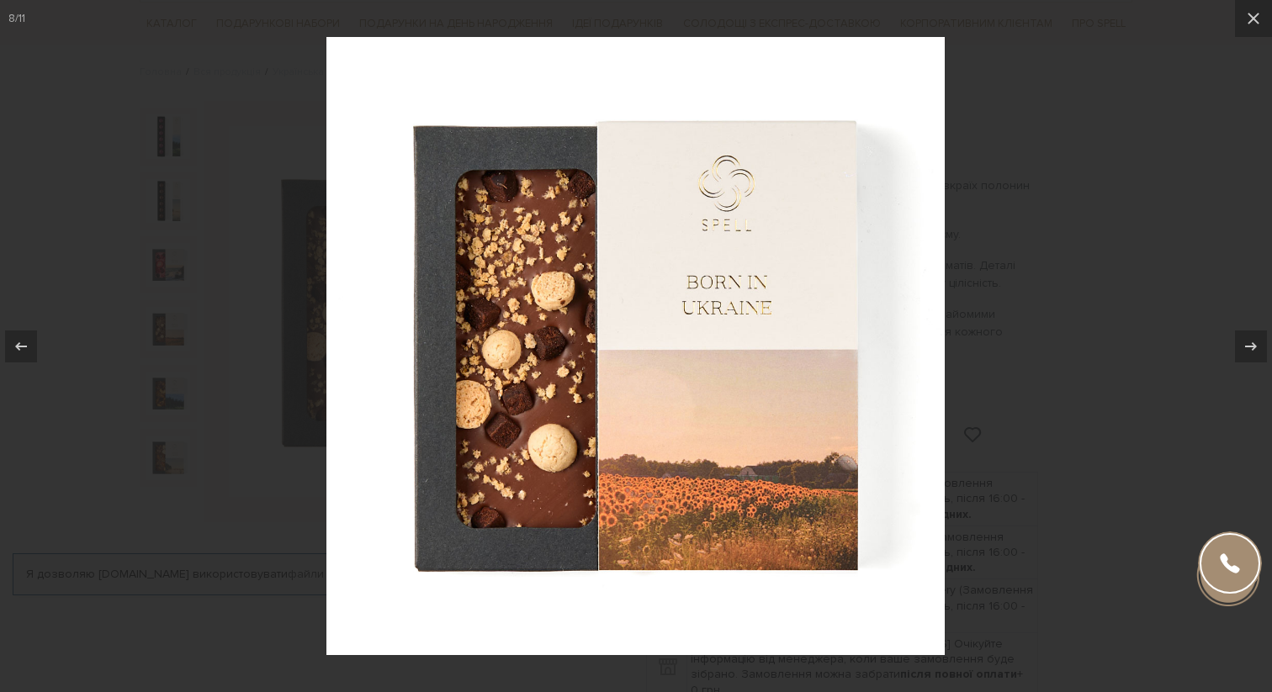
click at [162, 334] on div at bounding box center [636, 346] width 1272 height 692
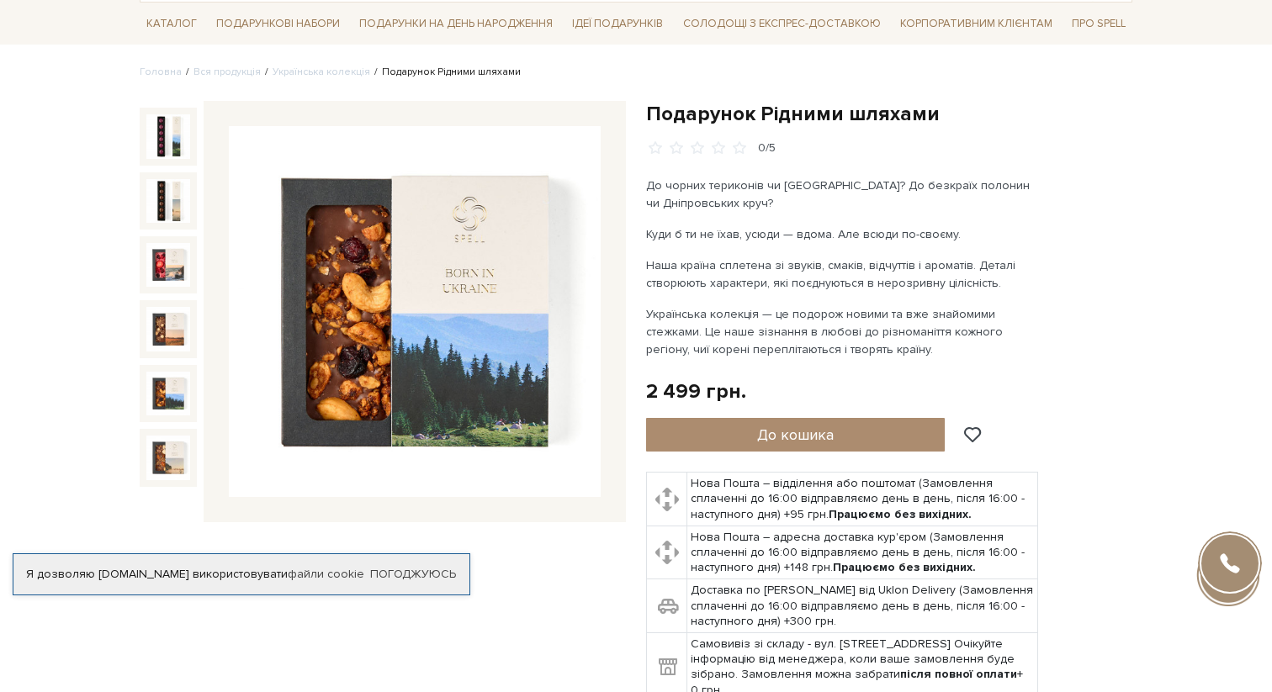
click at [166, 401] on img at bounding box center [168, 394] width 44 height 44
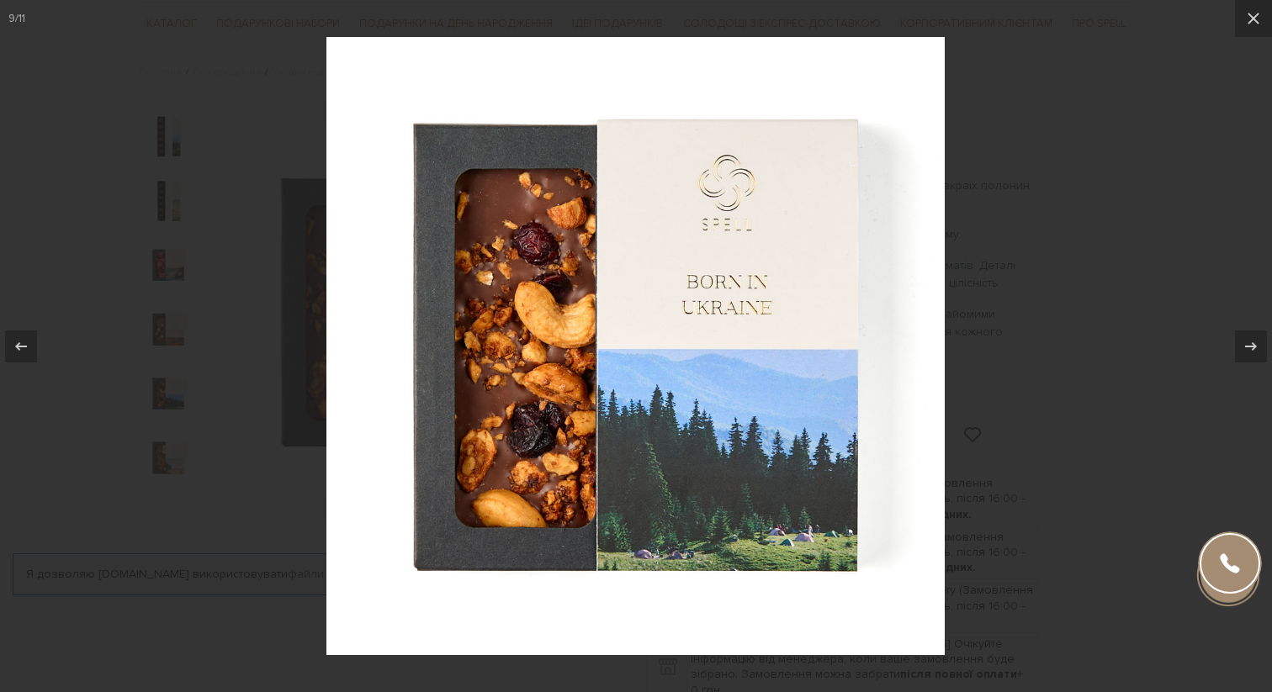
click at [165, 401] on div at bounding box center [636, 346] width 1272 height 692
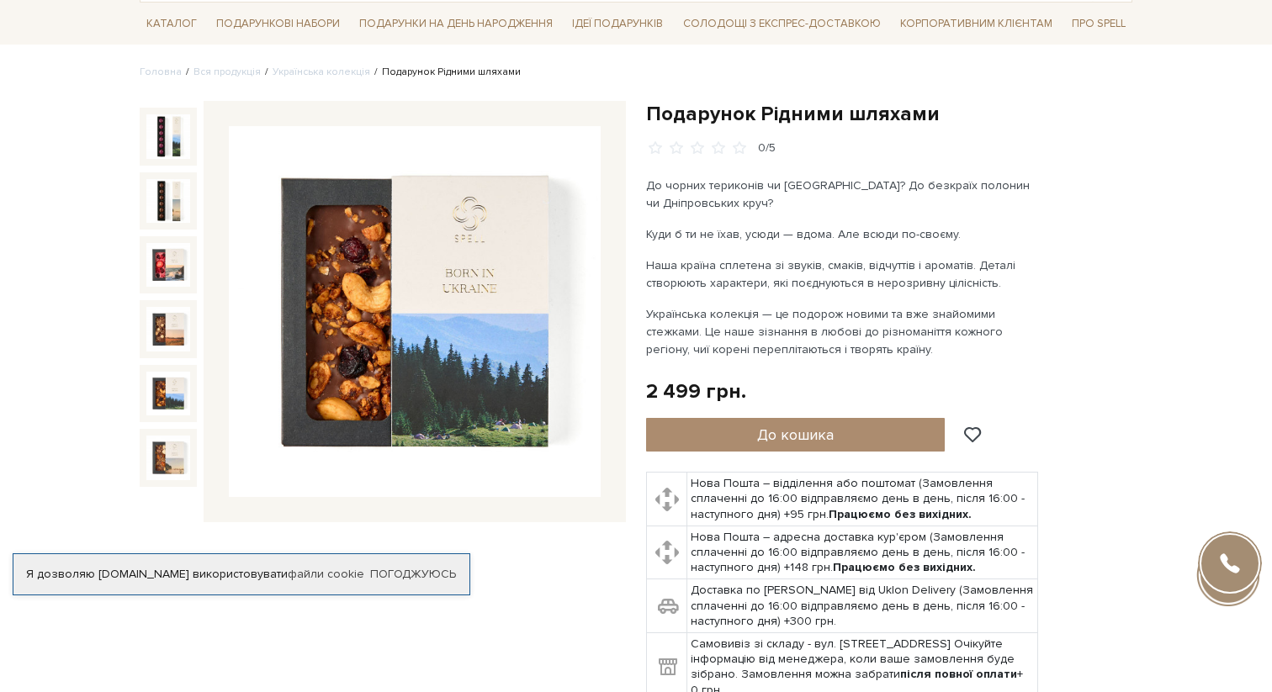
click at [167, 464] on img at bounding box center [168, 458] width 44 height 44
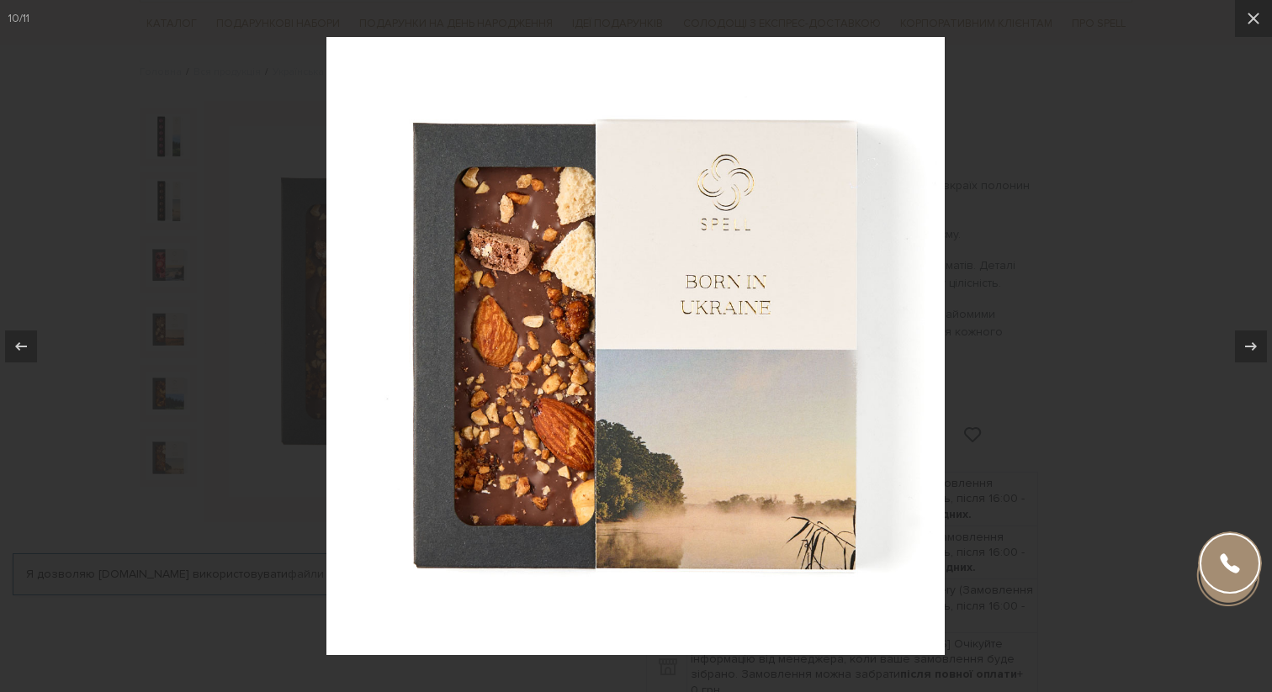
click at [167, 464] on div at bounding box center [636, 346] width 1272 height 692
